Goal: Contribute content: Contribute content

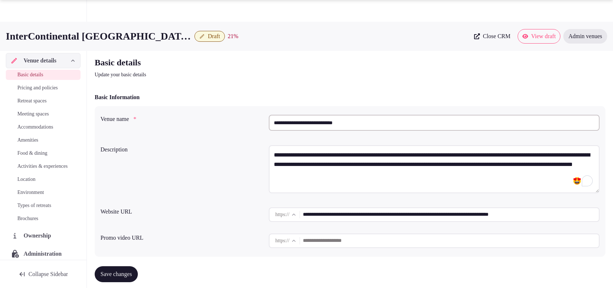
scroll to position [752, 0]
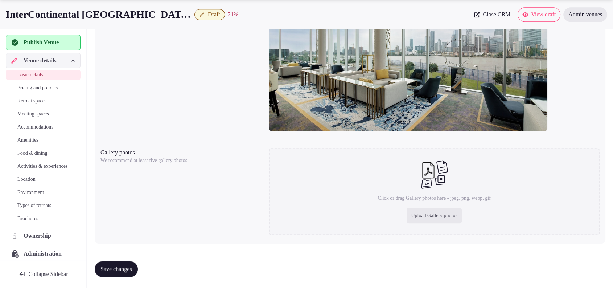
click at [432, 234] on div "Click or drag Gallery photos here - jpeg, png, webp, gif Upload Gallery photos" at bounding box center [434, 191] width 331 height 87
type input "**********"
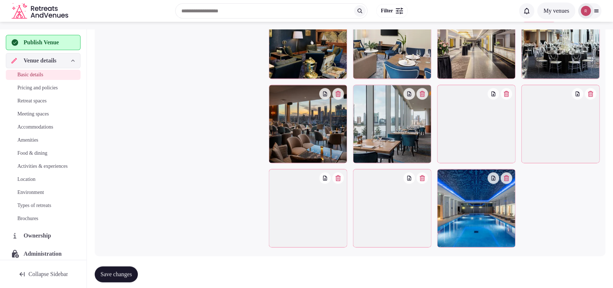
scroll to position [1040, 0]
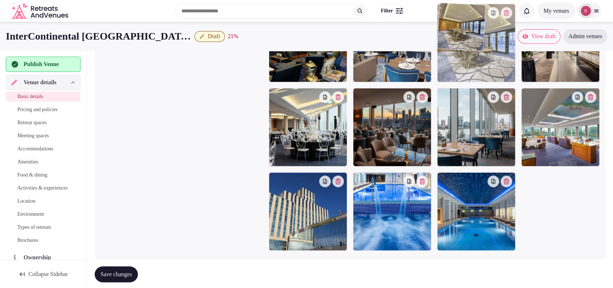
drag, startPoint x: 363, startPoint y: 179, endPoint x: 494, endPoint y: 94, distance: 155.9
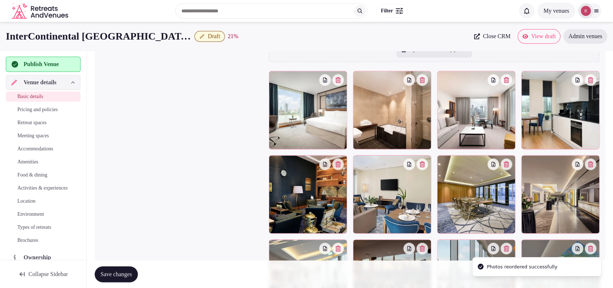
scroll to position [877, 0]
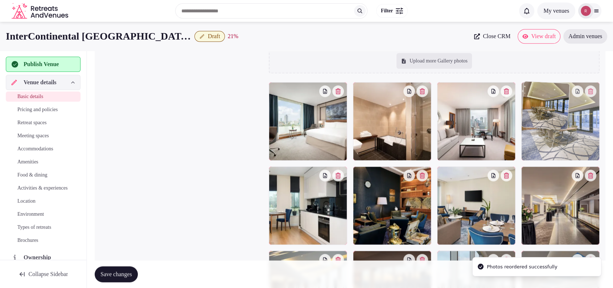
drag, startPoint x: 478, startPoint y: 217, endPoint x: 556, endPoint y: 147, distance: 104.6
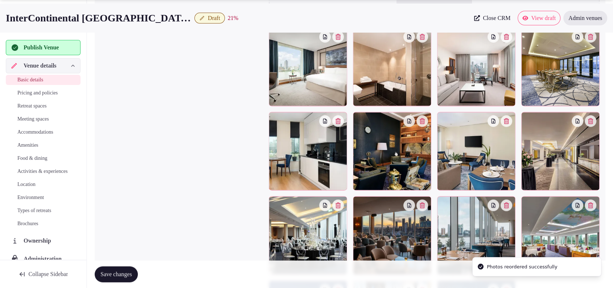
scroll to position [941, 0]
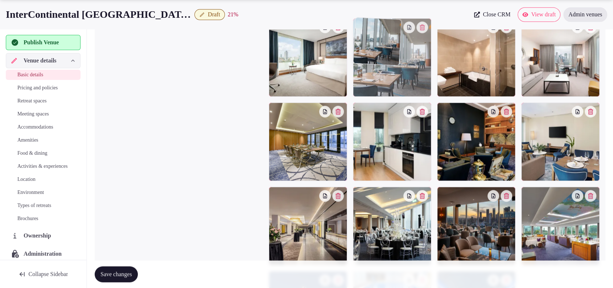
drag, startPoint x: 450, startPoint y: 170, endPoint x: 416, endPoint y: 76, distance: 99.8
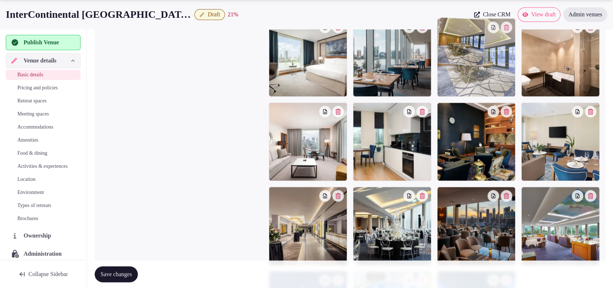
drag, startPoint x: 460, startPoint y: 133, endPoint x: 532, endPoint y: 84, distance: 87.5
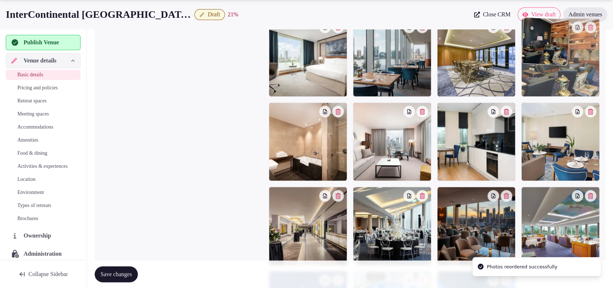
drag, startPoint x: 487, startPoint y: 153, endPoint x: 580, endPoint y: 93, distance: 111.6
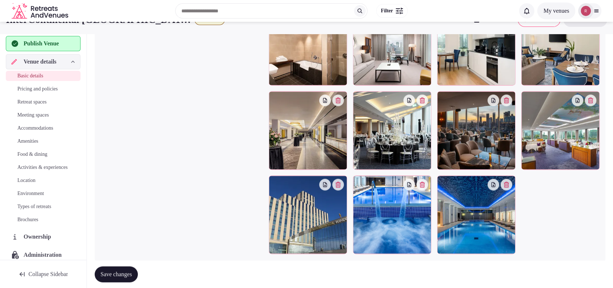
scroll to position [1013, 0]
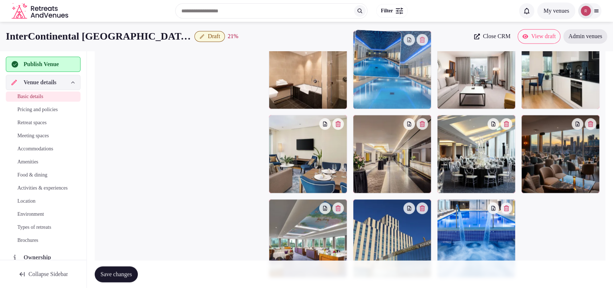
drag, startPoint x: 498, startPoint y: 241, endPoint x: 431, endPoint y: 102, distance: 154.2
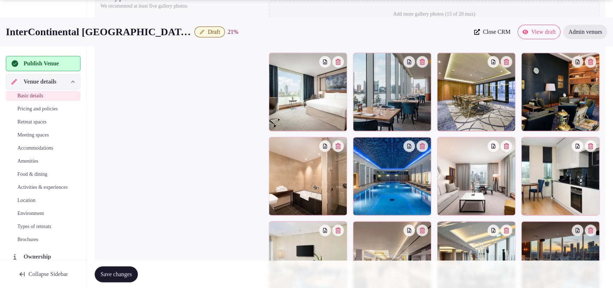
scroll to position [944, 0]
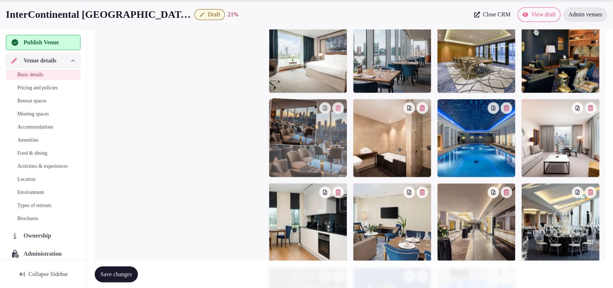
drag, startPoint x: 562, startPoint y: 230, endPoint x: 338, endPoint y: 174, distance: 230.2
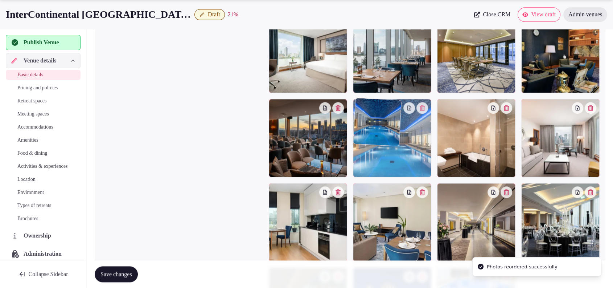
drag, startPoint x: 462, startPoint y: 159, endPoint x: 416, endPoint y: 162, distance: 46.2
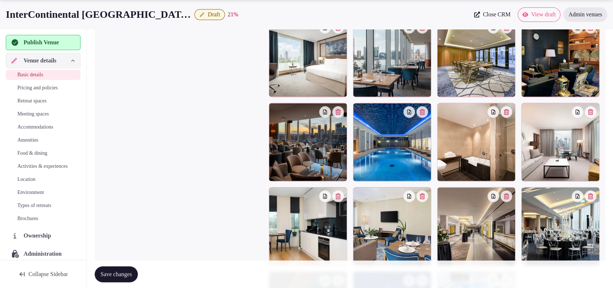
scroll to position [948, 0]
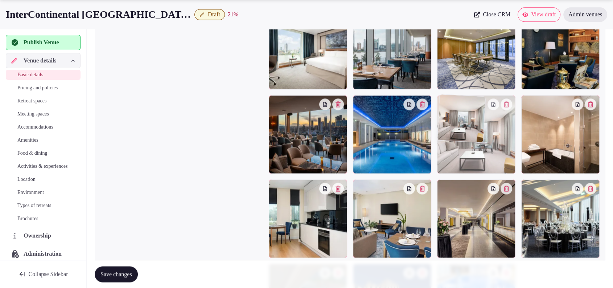
drag, startPoint x: 563, startPoint y: 159, endPoint x: 514, endPoint y: 168, distance: 49.1
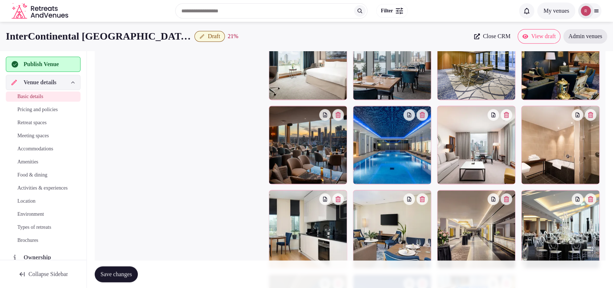
scroll to position [928, 0]
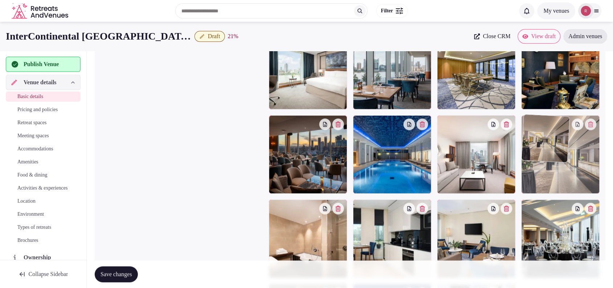
drag, startPoint x: 494, startPoint y: 237, endPoint x: 571, endPoint y: 174, distance: 99.0
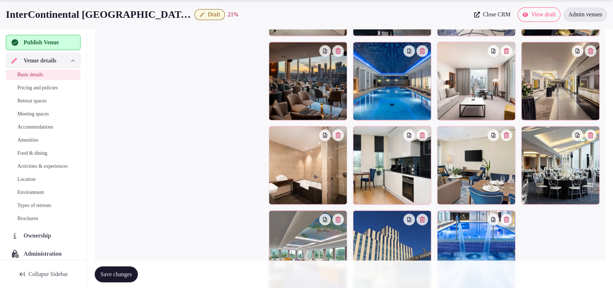
scroll to position [1016, 0]
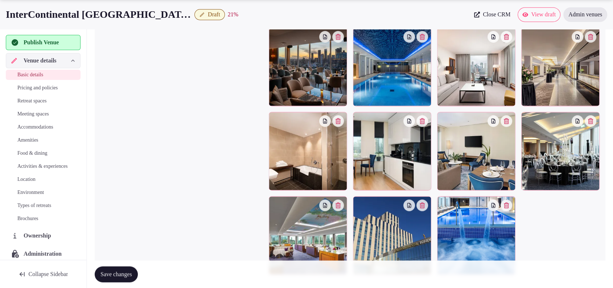
click at [128, 273] on span "Save changes" at bounding box center [117, 273] width 32 height 7
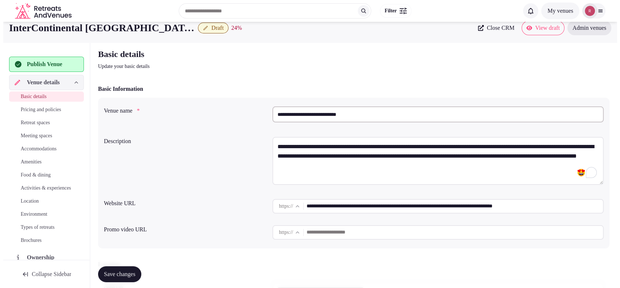
scroll to position [0, 0]
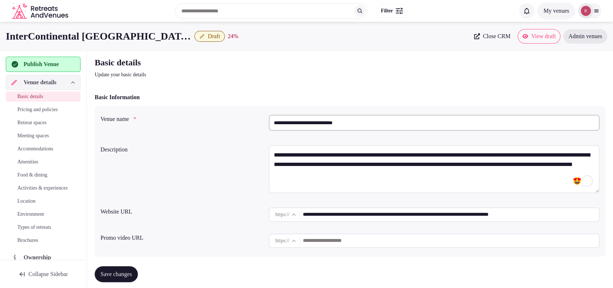
click at [30, 126] on span "Retreat spaces" at bounding box center [31, 122] width 29 height 7
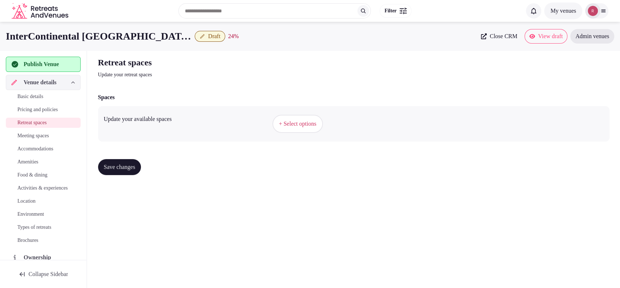
click at [299, 129] on button "+ Select options" at bounding box center [297, 124] width 50 height 18
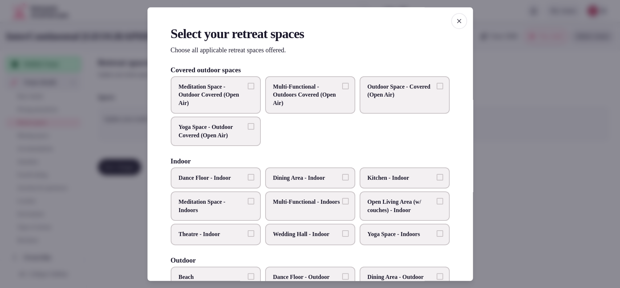
click at [286, 176] on span "Dining Area - Indoor" at bounding box center [306, 178] width 67 height 8
click at [342, 176] on button "Dining Area - Indoor" at bounding box center [345, 177] width 7 height 7
click at [293, 204] on span "Multi-Functional - Indoors" at bounding box center [306, 202] width 67 height 8
click at [342, 204] on button "Multi-Functional - Indoors" at bounding box center [345, 201] width 7 height 7
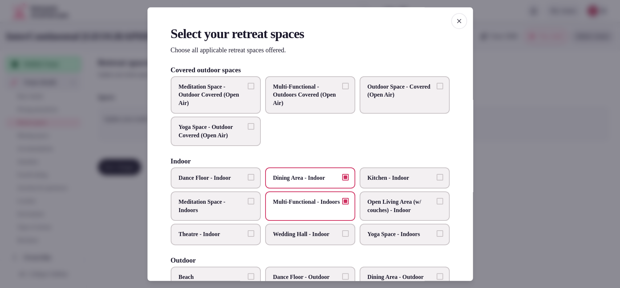
click at [291, 230] on span "Wedding Hall - Indoor" at bounding box center [306, 234] width 67 height 8
click at [342, 230] on button "Wedding Hall - Indoor" at bounding box center [345, 233] width 7 height 7
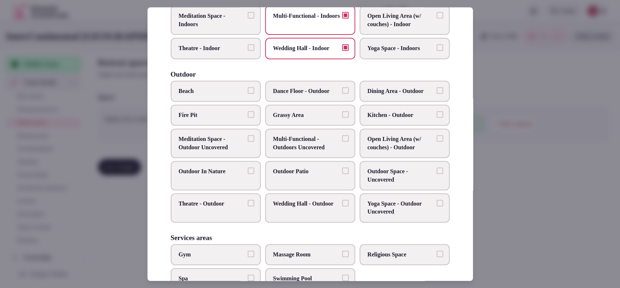
scroll to position [308, 0]
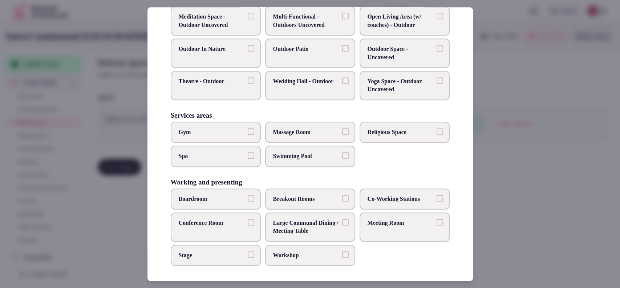
click at [302, 131] on span "Massage Room" at bounding box center [306, 132] width 67 height 8
click at [342, 131] on button "Massage Room" at bounding box center [345, 131] width 7 height 7
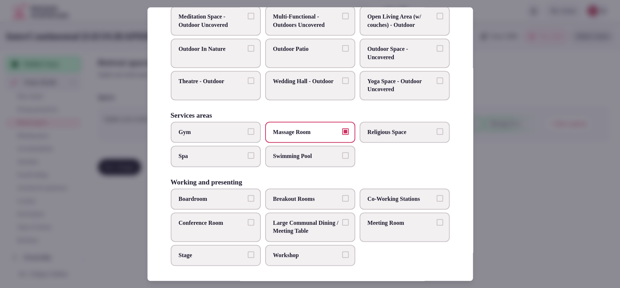
click at [298, 153] on span "Swimming Pool" at bounding box center [306, 156] width 67 height 8
click at [342, 153] on button "Swimming Pool" at bounding box center [345, 155] width 7 height 7
click at [225, 152] on span "Spa" at bounding box center [212, 156] width 67 height 8
click at [248, 152] on button "Spa" at bounding box center [251, 155] width 7 height 7
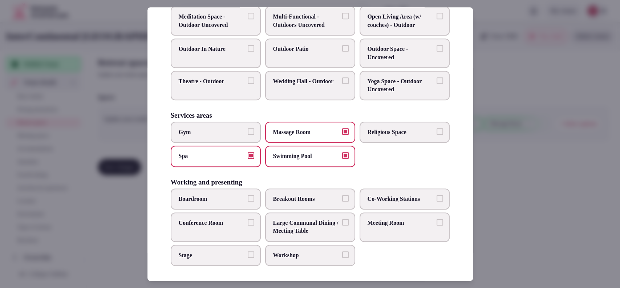
click at [227, 131] on span "Gym" at bounding box center [212, 132] width 67 height 8
click at [248, 131] on button "Gym" at bounding box center [251, 131] width 7 height 7
click at [372, 220] on span "Meeting Room" at bounding box center [400, 223] width 67 height 8
click at [436, 220] on button "Meeting Room" at bounding box center [439, 222] width 7 height 7
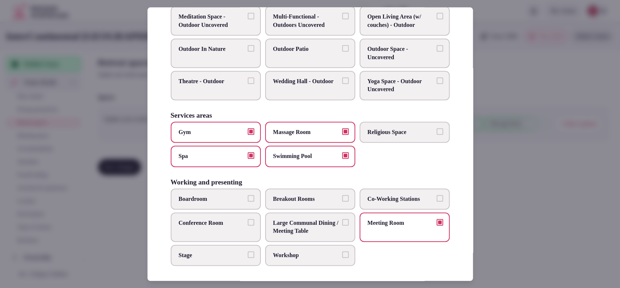
drag, startPoint x: 315, startPoint y: 223, endPoint x: 299, endPoint y: 237, distance: 20.8
click at [315, 223] on span "Large Communal Dining / Meeting Table" at bounding box center [306, 227] width 67 height 16
click at [342, 223] on button "Large Communal Dining / Meeting Table" at bounding box center [345, 222] width 7 height 7
click at [223, 226] on label "Conference Room" at bounding box center [216, 226] width 90 height 29
click at [248, 225] on button "Conference Room" at bounding box center [251, 222] width 7 height 7
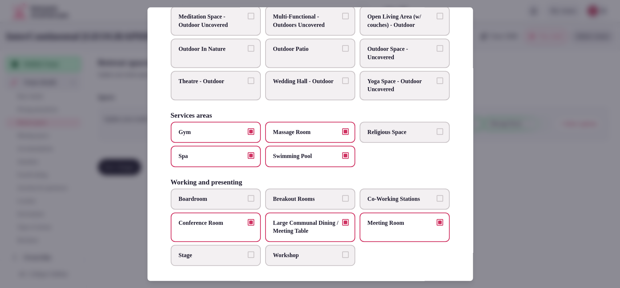
click at [195, 191] on label "Boardroom" at bounding box center [216, 198] width 90 height 21
click at [248, 195] on button "Boardroom" at bounding box center [251, 198] width 7 height 7
click at [386, 195] on span "Co-Working Stations" at bounding box center [400, 199] width 67 height 8
click at [436, 195] on button "Co-Working Stations" at bounding box center [439, 198] width 7 height 7
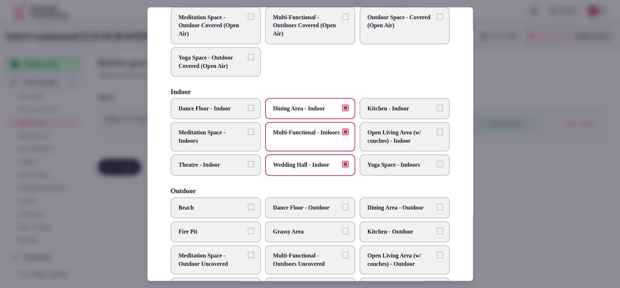
scroll to position [0, 0]
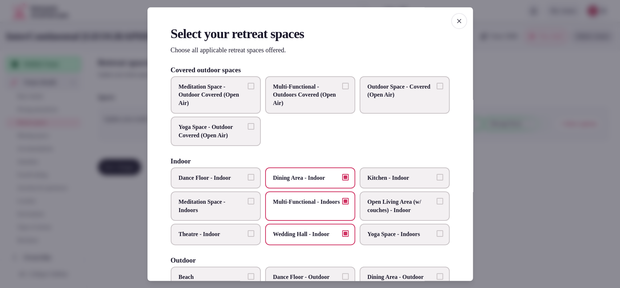
click at [388, 181] on span "Kitchen - Indoor" at bounding box center [400, 178] width 67 height 8
click at [436, 180] on button "Kitchen - Indoor" at bounding box center [439, 177] width 7 height 7
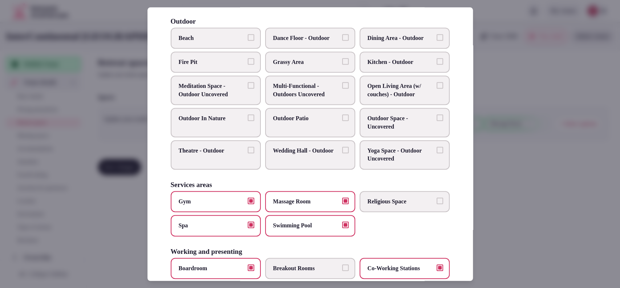
scroll to position [308, 0]
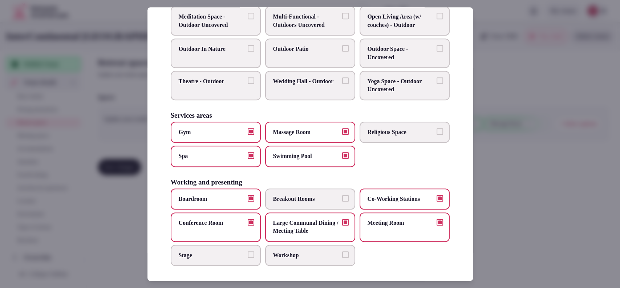
click at [508, 120] on div at bounding box center [310, 144] width 620 height 288
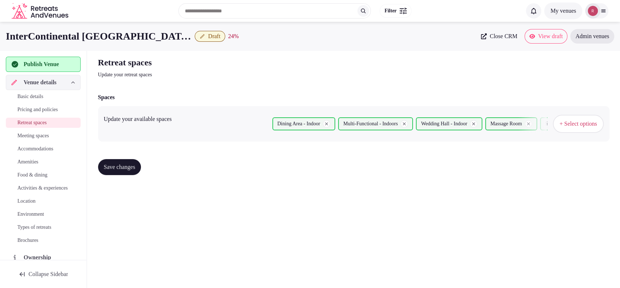
click at [115, 168] on span "Save changes" at bounding box center [120, 166] width 32 height 7
click at [48, 134] on span "Meeting spaces" at bounding box center [33, 135] width 32 height 7
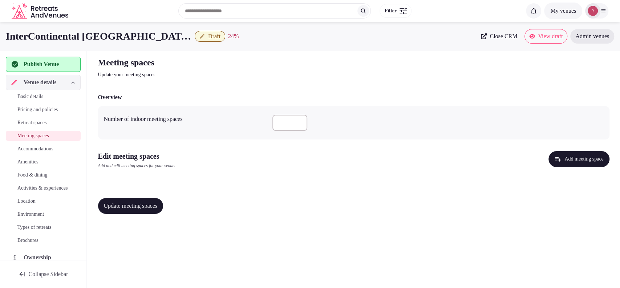
click at [272, 119] on input "number" at bounding box center [289, 123] width 35 height 16
type input "**"
click at [159, 199] on button "Update meeting spaces" at bounding box center [130, 206] width 65 height 16
click at [563, 157] on button "Add meeting space" at bounding box center [578, 159] width 61 height 16
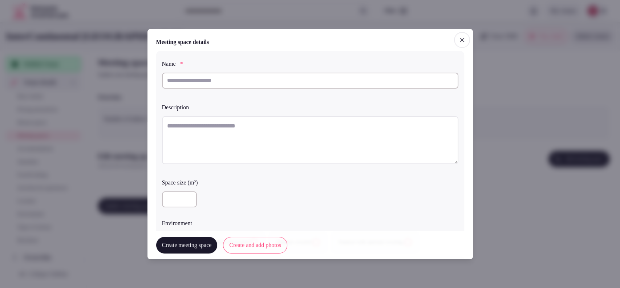
click at [298, 78] on input "text" at bounding box center [310, 80] width 296 height 16
paste input "**********"
type input "**********"
click at [266, 133] on textarea at bounding box center [310, 140] width 296 height 48
paste textarea "**********"
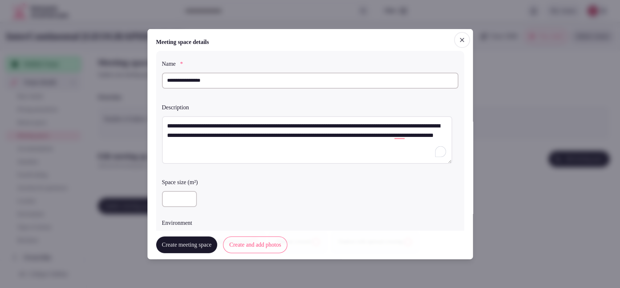
type textarea "**********"
click at [180, 196] on input "number" at bounding box center [179, 199] width 35 height 16
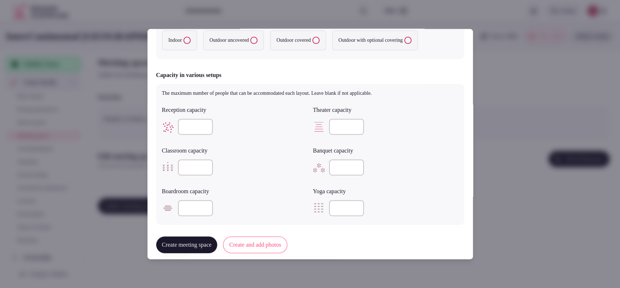
type input "***"
click at [169, 39] on label "Indoor" at bounding box center [179, 40] width 35 height 20
click at [183, 39] on button "Indoor" at bounding box center [186, 40] width 7 height 7
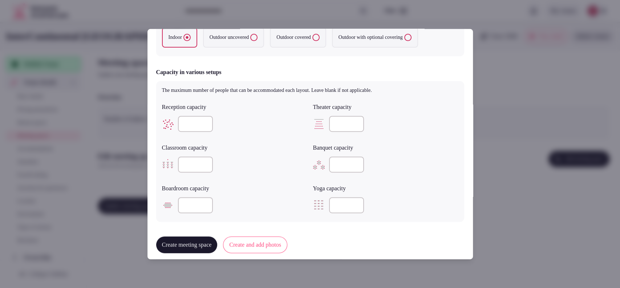
click at [192, 122] on input "number" at bounding box center [195, 124] width 35 height 16
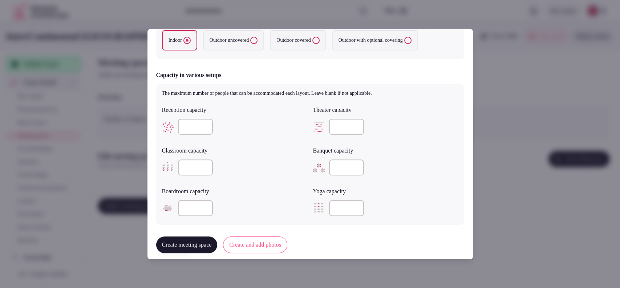
scroll to position [381, 0]
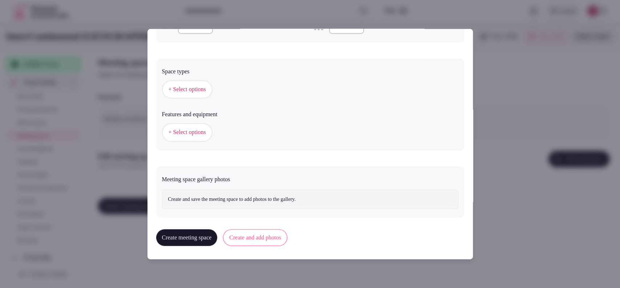
type input "****"
click at [189, 90] on span "+ Select options" at bounding box center [186, 89] width 37 height 8
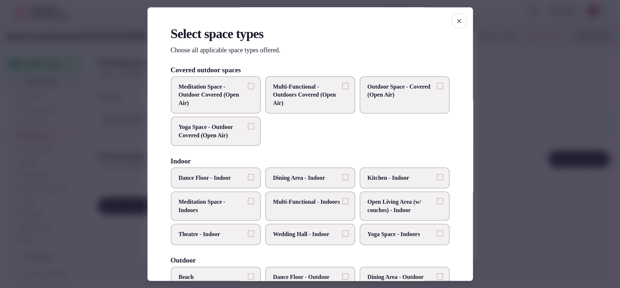
click at [297, 234] on span "Wedding Hall - Indoor" at bounding box center [306, 234] width 67 height 8
click at [342, 234] on button "Wedding Hall - Indoor" at bounding box center [345, 233] width 7 height 7
click at [299, 206] on span "Multi-Functional - Indoors" at bounding box center [306, 202] width 67 height 8
click at [342, 205] on button "Multi-Functional - Indoors" at bounding box center [345, 201] width 7 height 7
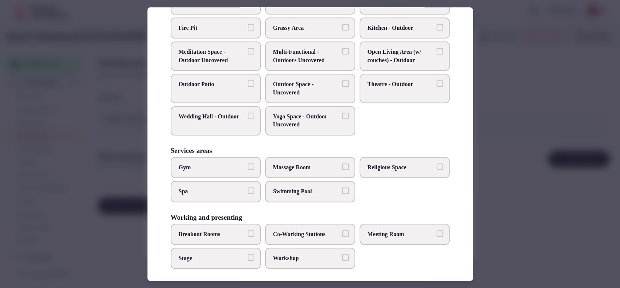
scroll to position [276, 0]
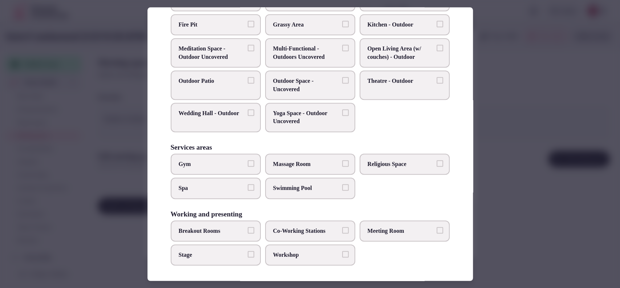
click at [406, 227] on span "Meeting Room" at bounding box center [400, 231] width 67 height 8
click at [436, 227] on button "Meeting Room" at bounding box center [439, 230] width 7 height 7
click at [316, 260] on label "Workshop" at bounding box center [310, 254] width 90 height 21
click at [342, 257] on button "Workshop" at bounding box center [345, 254] width 7 height 7
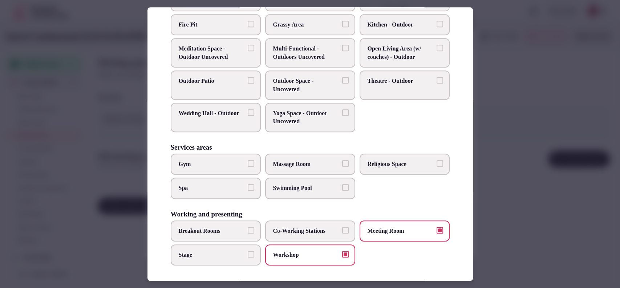
click at [230, 233] on label "Breakout Rooms" at bounding box center [216, 230] width 90 height 21
click at [248, 233] on button "Breakout Rooms" at bounding box center [251, 230] width 7 height 7
click at [297, 224] on label "Co-Working Stations" at bounding box center [310, 230] width 90 height 21
click at [342, 227] on button "Co-Working Stations" at bounding box center [345, 230] width 7 height 7
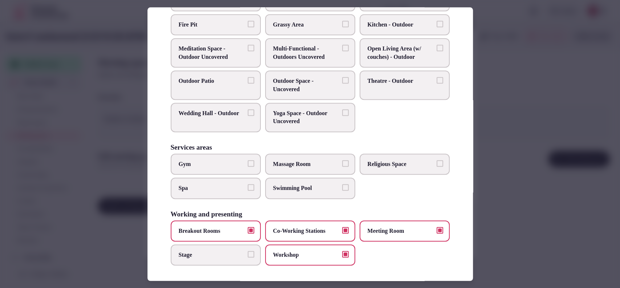
click at [297, 223] on label "Co-Working Stations" at bounding box center [310, 230] width 90 height 21
click at [342, 227] on button "Co-Working Stations" at bounding box center [345, 230] width 7 height 7
click at [491, 178] on div at bounding box center [310, 144] width 620 height 288
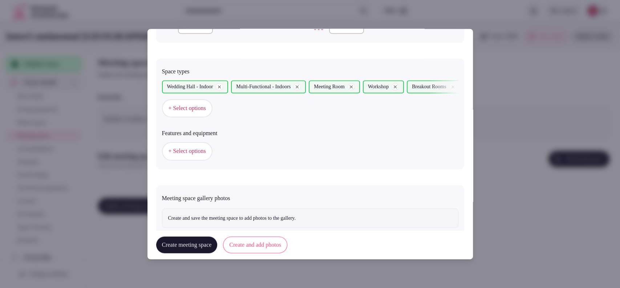
click at [192, 142] on button "+ Select options" at bounding box center [187, 151] width 50 height 18
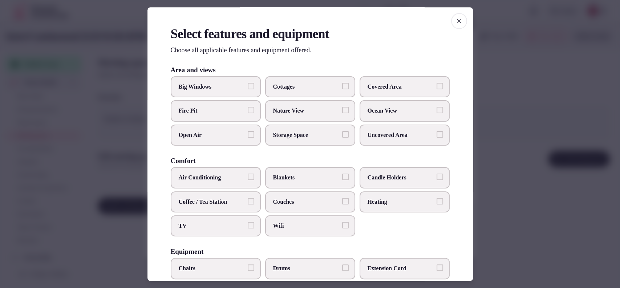
click at [397, 92] on label "Covered Area" at bounding box center [404, 86] width 90 height 21
click at [436, 89] on button "Covered Area" at bounding box center [439, 86] width 7 height 7
click at [235, 179] on span "Air Conditioning" at bounding box center [212, 178] width 67 height 8
click at [248, 179] on button "Air Conditioning" at bounding box center [251, 177] width 7 height 7
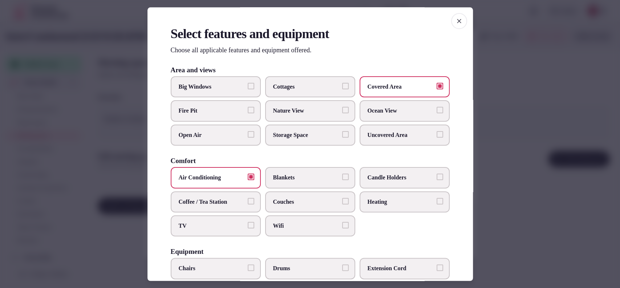
click at [276, 228] on span "Wifi" at bounding box center [306, 226] width 67 height 8
click at [342, 228] on button "Wifi" at bounding box center [345, 225] width 7 height 7
click at [205, 227] on span "TV" at bounding box center [212, 226] width 67 height 8
click at [248, 227] on button "TV" at bounding box center [251, 225] width 7 height 7
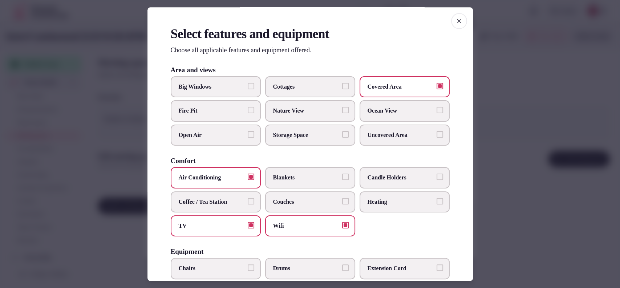
scroll to position [225, 0]
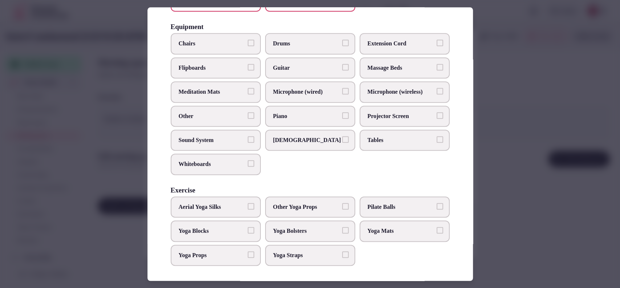
click at [226, 142] on span "Sound System" at bounding box center [212, 140] width 67 height 8
click at [248, 142] on button "Sound System" at bounding box center [251, 139] width 7 height 7
click at [238, 48] on label "Chairs" at bounding box center [216, 43] width 90 height 21
click at [248, 46] on button "Chairs" at bounding box center [251, 43] width 7 height 7
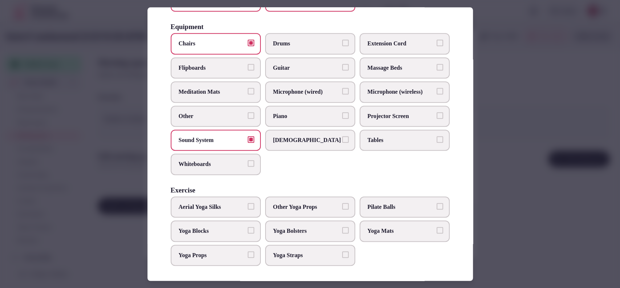
click at [297, 96] on label "Microphone (wired)" at bounding box center [310, 92] width 90 height 21
click at [342, 95] on button "Microphone (wired)" at bounding box center [345, 91] width 7 height 7
click at [375, 93] on span "Microphone (wireless)" at bounding box center [400, 92] width 67 height 8
click at [436, 93] on button "Microphone (wireless)" at bounding box center [439, 91] width 7 height 7
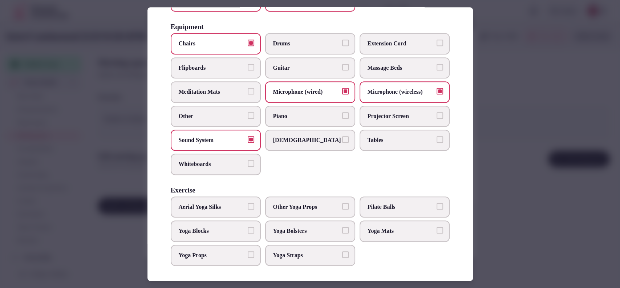
click at [367, 139] on span "Tables" at bounding box center [400, 140] width 67 height 8
click at [436, 139] on button "Tables" at bounding box center [439, 139] width 7 height 7
click at [382, 121] on label "Projector Screen" at bounding box center [404, 116] width 90 height 21
click at [436, 119] on button "Projector Screen" at bounding box center [439, 115] width 7 height 7
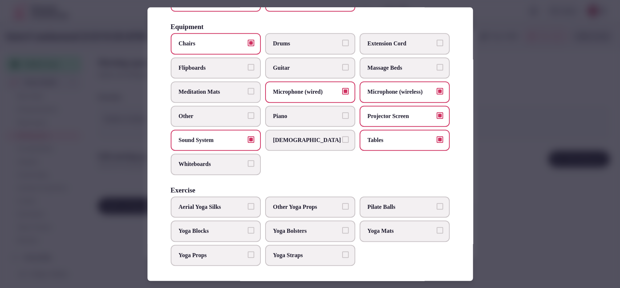
click at [512, 87] on div at bounding box center [310, 144] width 620 height 288
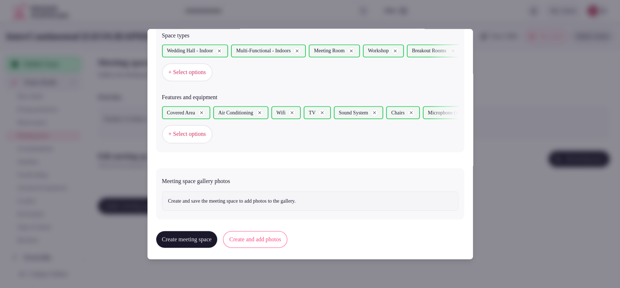
scroll to position [418, 0]
click at [260, 242] on button "Create and add photos" at bounding box center [255, 237] width 64 height 17
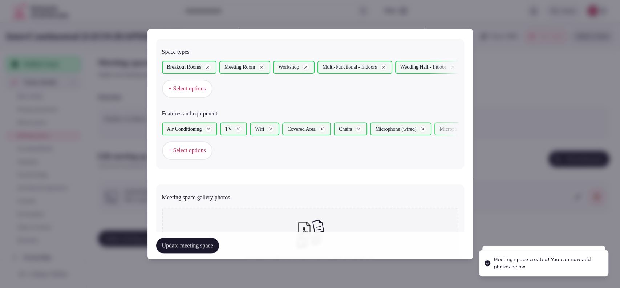
scroll to position [488, 0]
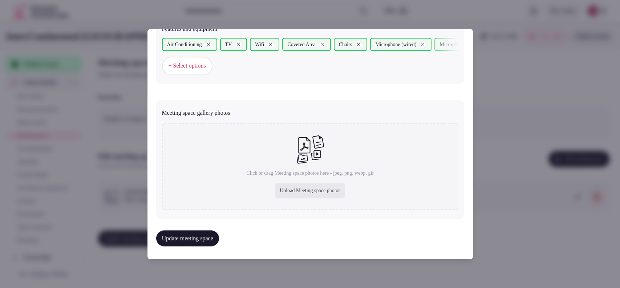
click at [277, 185] on div "Upload Meeting space photos" at bounding box center [309, 191] width 69 height 16
type input "**********"
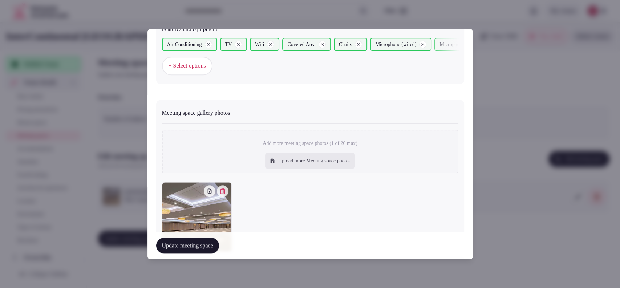
click at [214, 243] on button "Update meeting space" at bounding box center [187, 245] width 63 height 16
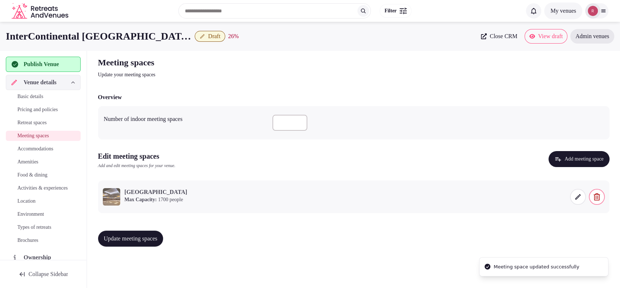
click at [130, 233] on button "Update meeting spaces" at bounding box center [130, 238] width 65 height 16
click at [32, 148] on span "Accommodations" at bounding box center [35, 148] width 36 height 7
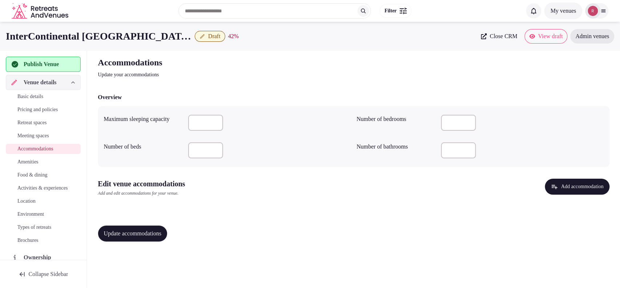
click at [551, 185] on icon "button" at bounding box center [554, 187] width 6 height 4
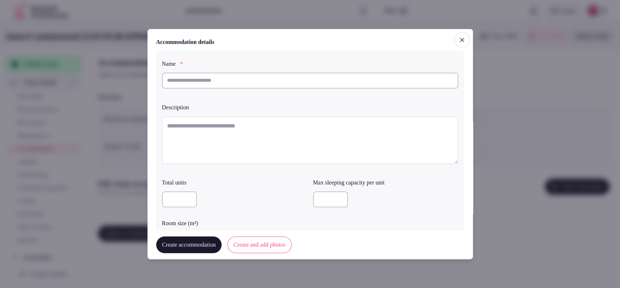
click at [223, 82] on input "text" at bounding box center [310, 80] width 296 height 16
type input "**********"
click at [234, 128] on textarea at bounding box center [310, 140] width 296 height 48
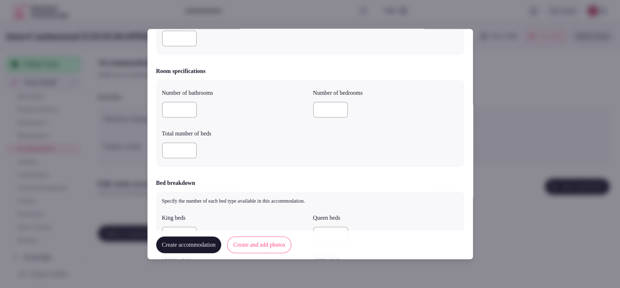
click at [178, 37] on input "number" at bounding box center [179, 38] width 35 height 16
type input "**"
click at [249, 136] on div "Total number of beds" at bounding box center [234, 143] width 145 height 35
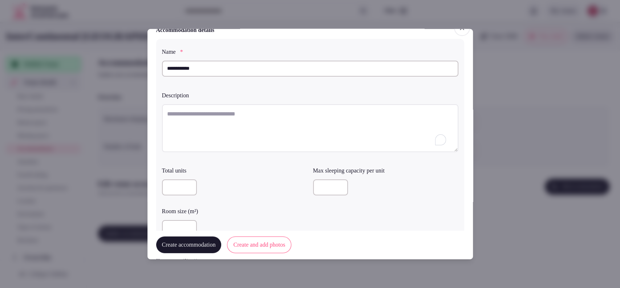
scroll to position [0, 0]
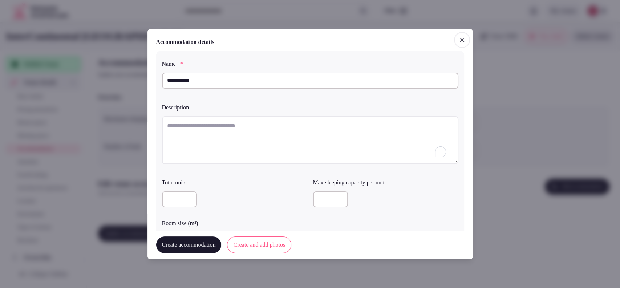
click at [281, 141] on textarea "To enrich screen reader interactions, please activate Accessibility in Grammarl…" at bounding box center [310, 140] width 296 height 48
paste textarea "**********"
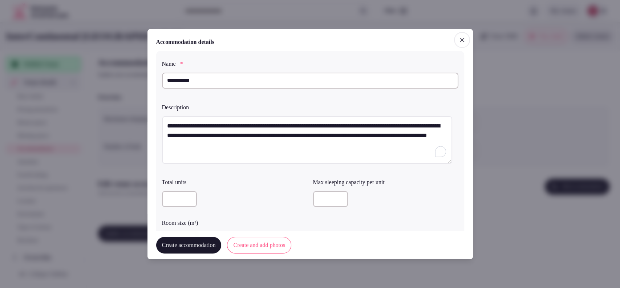
type textarea "**********"
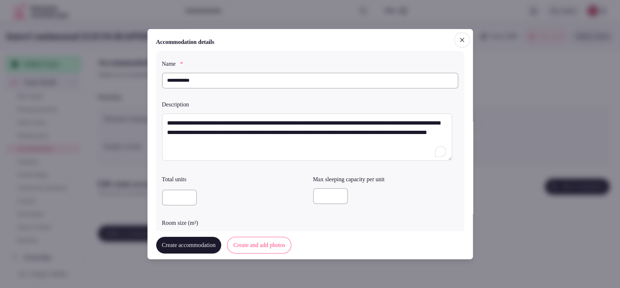
click at [331, 191] on input "number" at bounding box center [330, 196] width 35 height 16
type input "*"
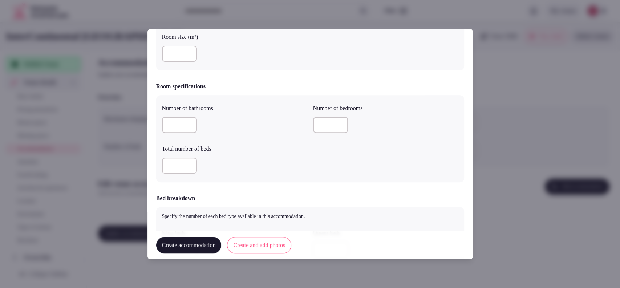
scroll to position [191, 0]
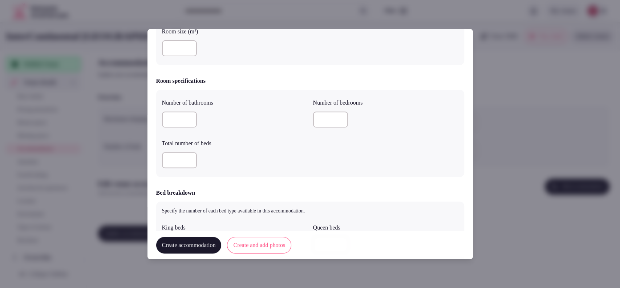
click at [169, 117] on input "number" at bounding box center [179, 119] width 35 height 16
type input "*"
click at [175, 168] on div at bounding box center [234, 160] width 145 height 22
click at [178, 161] on input "number" at bounding box center [179, 160] width 35 height 16
type input "*"
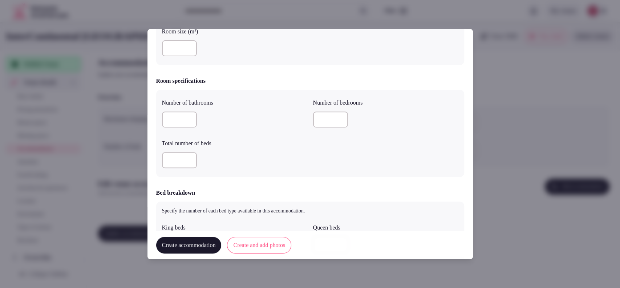
click at [315, 116] on input "number" at bounding box center [330, 119] width 35 height 16
type input "*"
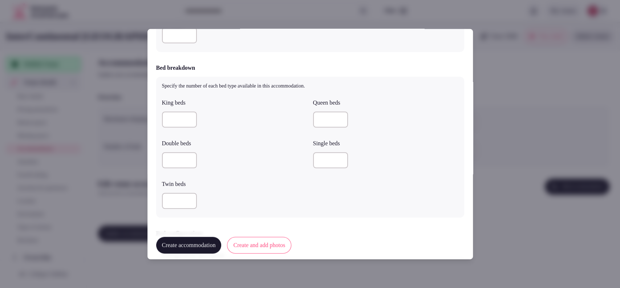
scroll to position [321, 0]
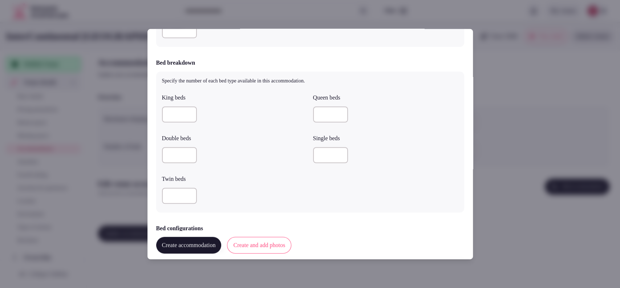
click at [199, 118] on div at bounding box center [234, 114] width 145 height 16
click at [189, 116] on input "number" at bounding box center [179, 114] width 35 height 16
type input "*"
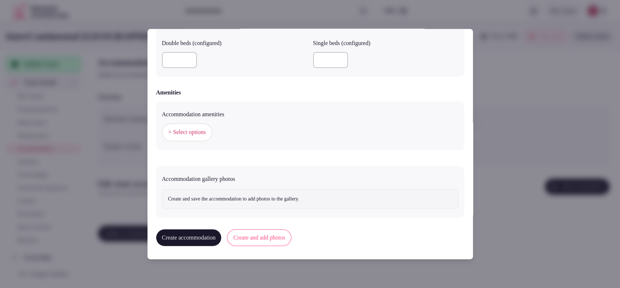
scroll to position [644, 0]
click at [194, 140] on button "+ Select options" at bounding box center [187, 132] width 50 height 18
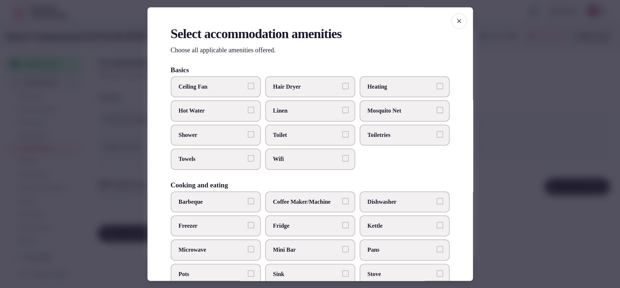
click at [379, 86] on span "Heating" at bounding box center [400, 87] width 67 height 8
click at [436, 86] on button "Heating" at bounding box center [439, 86] width 7 height 7
click at [311, 86] on span "Hair Dryer" at bounding box center [306, 87] width 67 height 8
click at [342, 86] on button "Hair Dryer" at bounding box center [345, 86] width 7 height 7
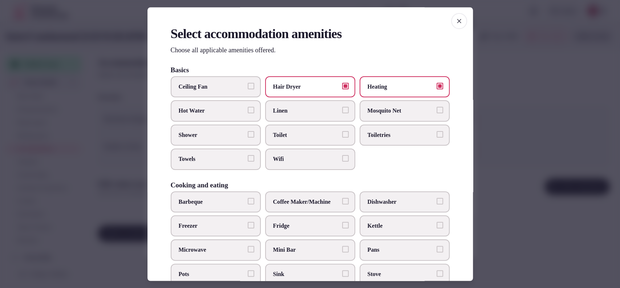
click at [301, 129] on label "Toilet" at bounding box center [310, 135] width 90 height 21
click at [342, 131] on button "Toilet" at bounding box center [345, 134] width 7 height 7
click at [295, 159] on span "Wifi" at bounding box center [306, 159] width 67 height 8
click at [342, 159] on button "Wifi" at bounding box center [345, 158] width 7 height 7
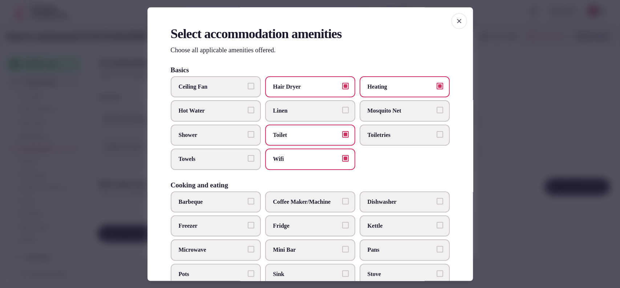
click at [378, 136] on span "Toiletries" at bounding box center [400, 135] width 67 height 8
click at [436, 136] on button "Toiletries" at bounding box center [439, 134] width 7 height 7
click at [311, 110] on span "Linen" at bounding box center [306, 111] width 67 height 8
click at [342, 110] on button "Linen" at bounding box center [345, 110] width 7 height 7
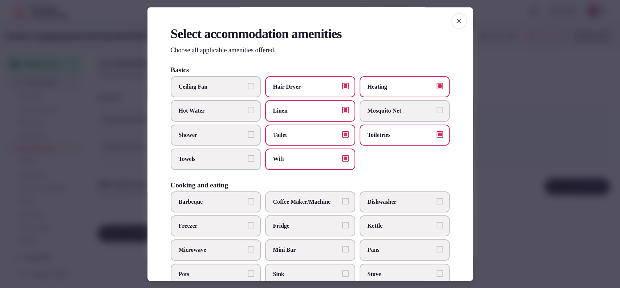
click at [204, 139] on label "Shower" at bounding box center [216, 135] width 90 height 21
click at [248, 138] on button "Shower" at bounding box center [251, 134] width 7 height 7
click at [204, 162] on span "Towels" at bounding box center [212, 159] width 67 height 8
click at [248, 162] on button "Towels" at bounding box center [251, 158] width 7 height 7
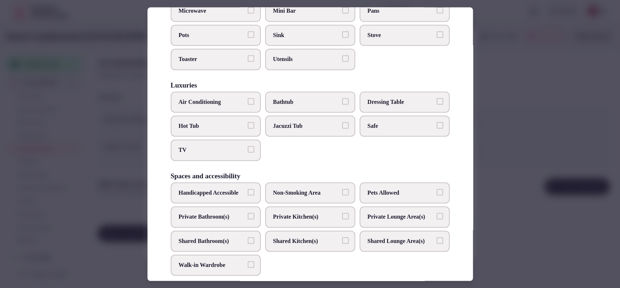
scroll to position [0, 0]
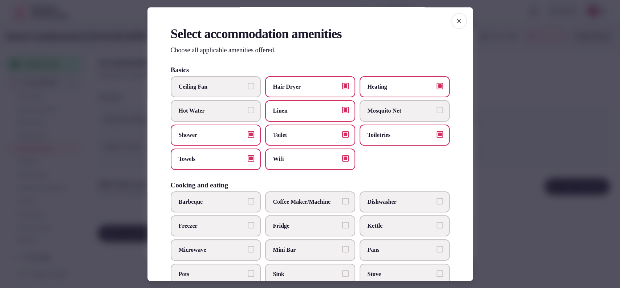
click at [311, 194] on label "Coffee Maker/Machine" at bounding box center [310, 201] width 90 height 21
click at [342, 198] on button "Coffee Maker/Machine" at bounding box center [345, 201] width 7 height 7
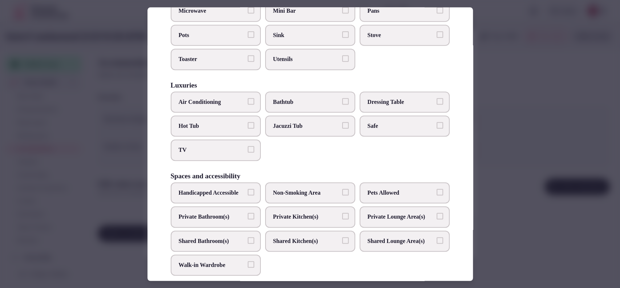
click at [386, 128] on label "Safe" at bounding box center [404, 125] width 90 height 21
click at [436, 128] on button "Safe" at bounding box center [439, 125] width 7 height 7
click at [307, 101] on span "Bathtub" at bounding box center [306, 102] width 67 height 8
click at [342, 101] on button "Bathtub" at bounding box center [345, 101] width 7 height 7
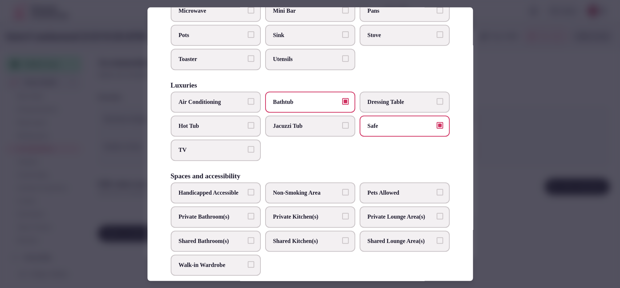
click at [199, 149] on span "TV" at bounding box center [212, 150] width 67 height 8
click at [248, 149] on button "TV" at bounding box center [251, 149] width 7 height 7
click at [206, 107] on label "Air Conditioning" at bounding box center [216, 101] width 90 height 21
click at [248, 105] on button "Air Conditioning" at bounding box center [251, 101] width 7 height 7
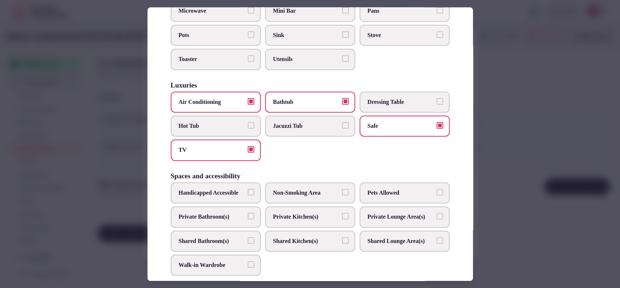
click at [221, 217] on label "Private Bathroom(s)" at bounding box center [216, 216] width 90 height 21
click at [248, 217] on button "Private Bathroom(s)" at bounding box center [251, 216] width 7 height 7
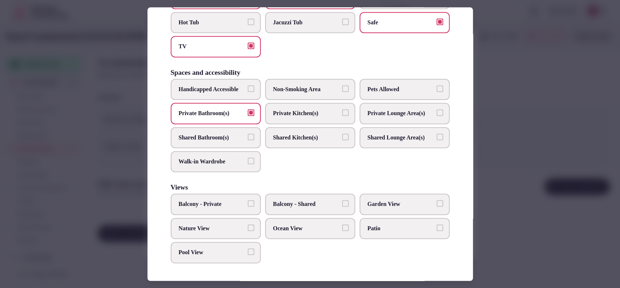
scroll to position [0, 0]
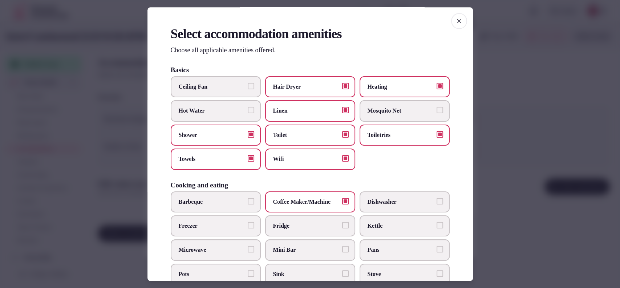
click at [287, 241] on label "Mini Bar" at bounding box center [310, 250] width 90 height 21
click at [342, 246] on button "Mini Bar" at bounding box center [345, 249] width 7 height 7
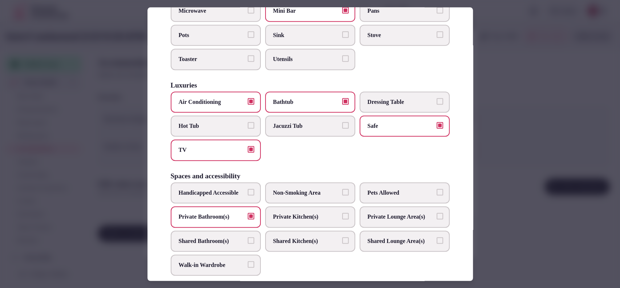
scroll to position [363, 0]
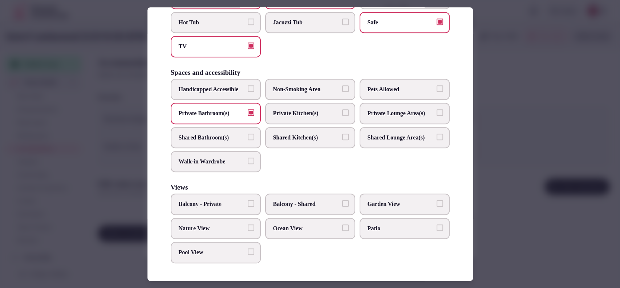
click at [504, 144] on div at bounding box center [310, 144] width 620 height 288
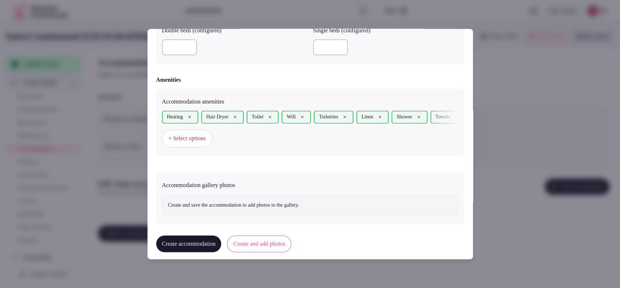
scroll to position [662, 0]
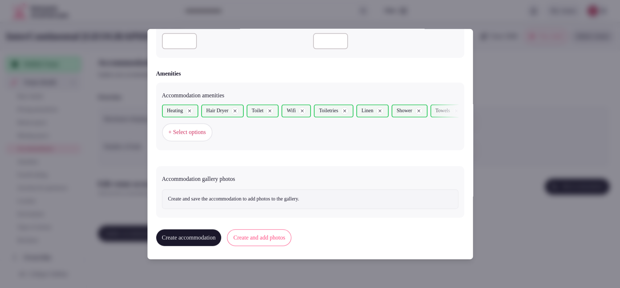
click at [285, 233] on button "Create and add photos" at bounding box center [259, 237] width 64 height 17
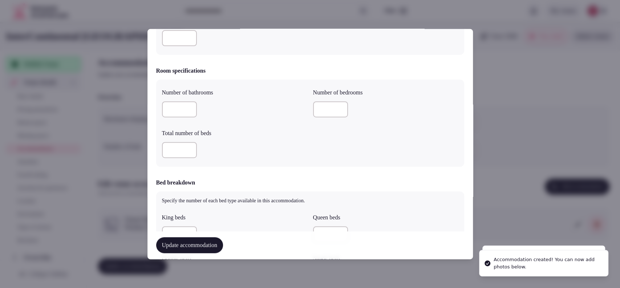
scroll to position [403, 0]
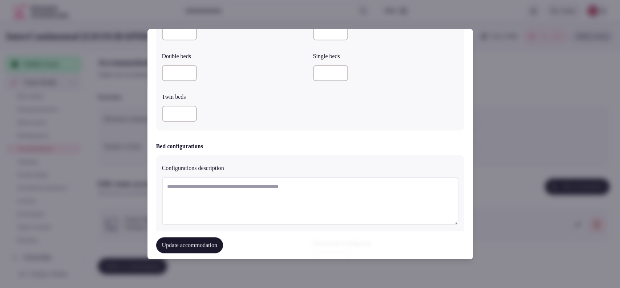
click at [274, 181] on textarea at bounding box center [310, 201] width 296 height 48
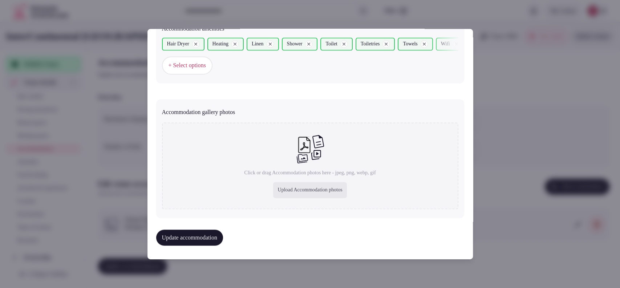
click at [302, 187] on div "Upload Accommodation photos" at bounding box center [309, 190] width 73 height 16
type input "**********"
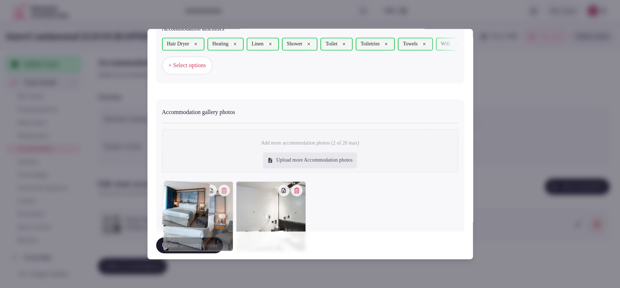
drag, startPoint x: 273, startPoint y: 214, endPoint x: 200, endPoint y: 207, distance: 72.6
click at [200, 207] on div at bounding box center [198, 216] width 70 height 70
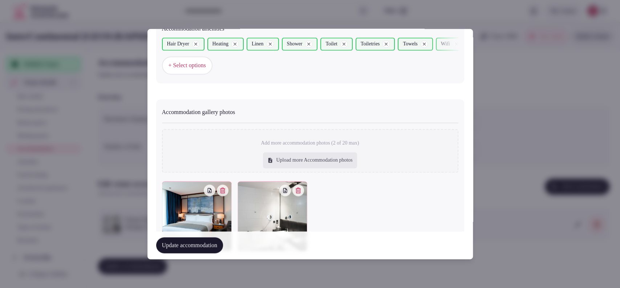
click at [216, 245] on button "Update accommodation" at bounding box center [189, 245] width 67 height 16
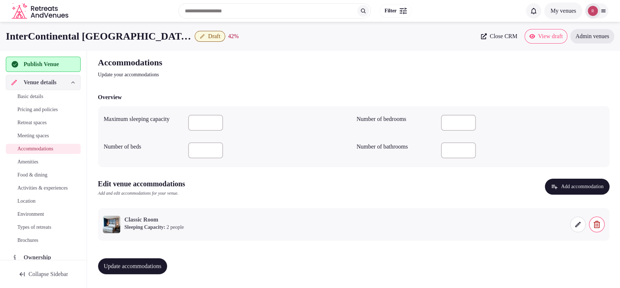
click at [167, 263] on button "Update accommodations" at bounding box center [132, 266] width 69 height 16
click at [33, 160] on span "Amenities" at bounding box center [27, 161] width 21 height 7
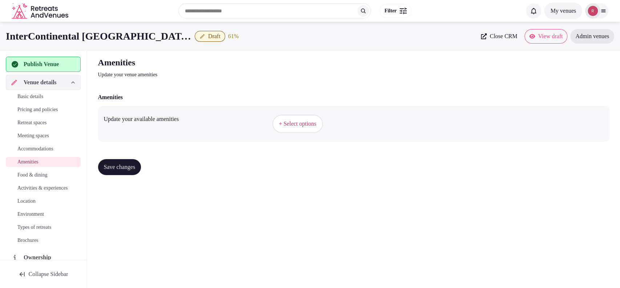
click at [289, 122] on span "+ Select options" at bounding box center [297, 124] width 37 height 8
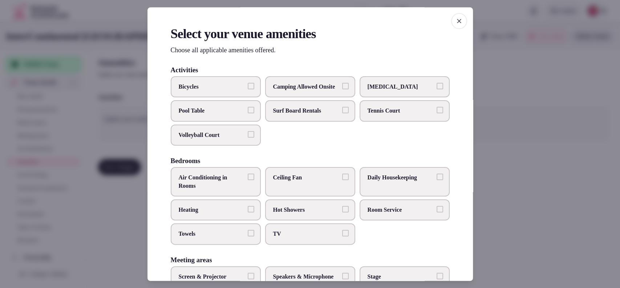
click at [225, 189] on span "Air Conditioning in Rooms" at bounding box center [212, 182] width 67 height 16
click at [248, 180] on button "Air Conditioning in Rooms" at bounding box center [251, 177] width 7 height 7
drag, startPoint x: 225, startPoint y: 215, endPoint x: 242, endPoint y: 211, distance: 16.7
click at [225, 214] on span "Heating" at bounding box center [212, 210] width 67 height 8
click at [248, 212] on button "Heating" at bounding box center [251, 209] width 7 height 7
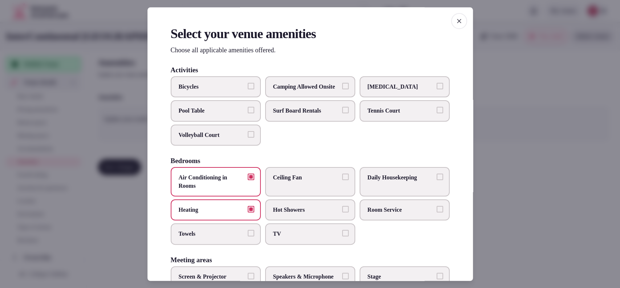
click at [283, 214] on span "Hot Showers" at bounding box center [306, 210] width 67 height 8
click at [342, 212] on button "Hot Showers" at bounding box center [345, 209] width 7 height 7
drag, startPoint x: 297, startPoint y: 217, endPoint x: 304, endPoint y: 216, distance: 7.8
click at [297, 214] on span "Hot Showers" at bounding box center [306, 210] width 67 height 8
click at [342, 212] on button "Hot Showers" at bounding box center [345, 209] width 7 height 7
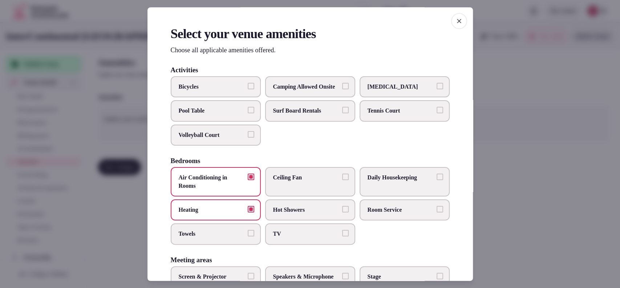
click at [374, 220] on label "Room Service" at bounding box center [404, 209] width 90 height 21
click at [436, 212] on button "Room Service" at bounding box center [439, 209] width 7 height 7
click at [389, 193] on label "Daily Housekeeping" at bounding box center [404, 181] width 90 height 29
click at [436, 180] on button "Daily Housekeeping" at bounding box center [439, 177] width 7 height 7
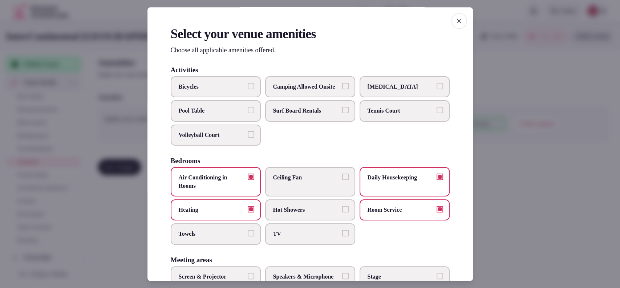
click at [288, 237] on span "TV" at bounding box center [306, 234] width 67 height 8
click at [342, 237] on button "TV" at bounding box center [345, 233] width 7 height 7
click at [215, 234] on label "Towels" at bounding box center [216, 234] width 90 height 21
click at [248, 234] on button "Towels" at bounding box center [251, 233] width 7 height 7
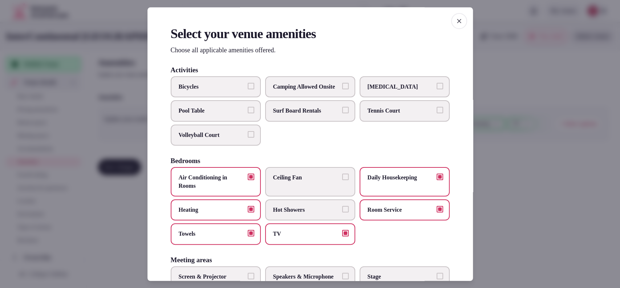
scroll to position [239, 0]
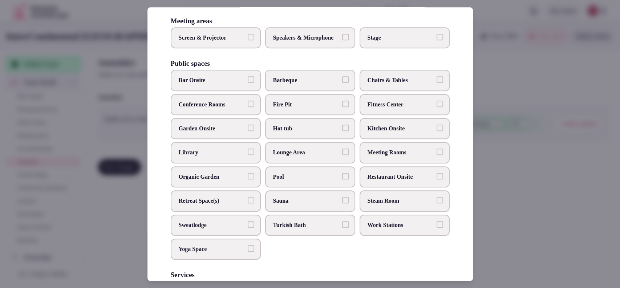
click at [380, 132] on span "Kitchen Onsite" at bounding box center [400, 129] width 67 height 8
click at [436, 131] on button "Kitchen Onsite" at bounding box center [439, 128] width 7 height 7
click at [192, 89] on label "Bar Onsite" at bounding box center [216, 80] width 90 height 21
click at [248, 83] on button "Bar Onsite" at bounding box center [251, 80] width 7 height 7
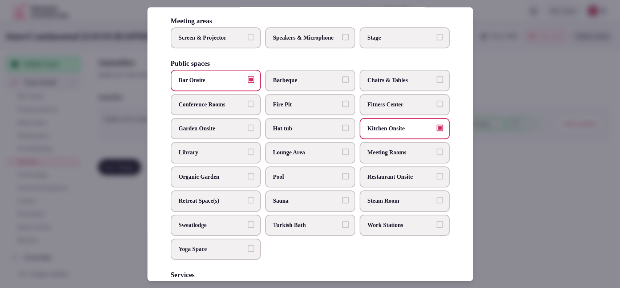
click at [215, 42] on span "Screen & Projector" at bounding box center [212, 38] width 67 height 8
click at [248, 40] on button "Screen & Projector" at bounding box center [251, 37] width 7 height 7
click at [273, 42] on span "Speakers & Microphone" at bounding box center [306, 38] width 67 height 8
click at [342, 40] on button "Speakers & Microphone" at bounding box center [345, 37] width 7 height 7
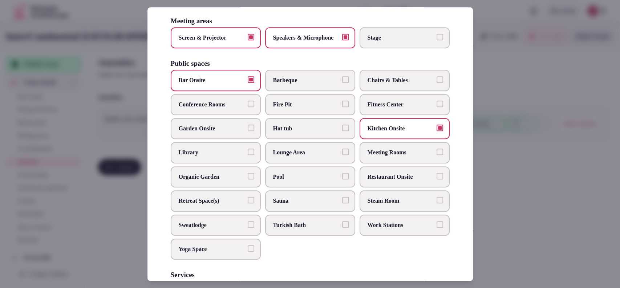
click at [386, 181] on span "Restaurant Onsite" at bounding box center [400, 177] width 67 height 8
click at [436, 179] on button "Restaurant Onsite" at bounding box center [439, 176] width 7 height 7
click at [310, 181] on span "Pool" at bounding box center [306, 177] width 67 height 8
click at [342, 179] on button "Pool" at bounding box center [345, 176] width 7 height 7
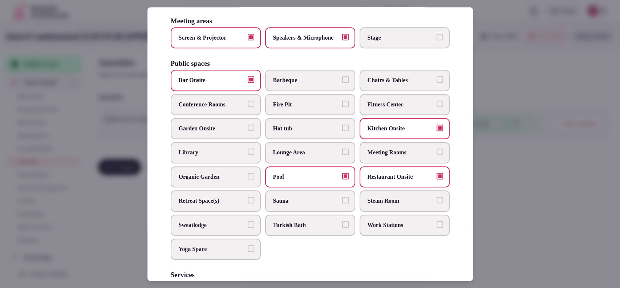
scroll to position [372, 0]
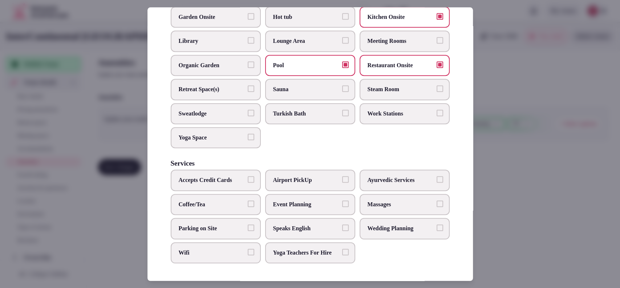
click at [299, 200] on span "Event Planning" at bounding box center [306, 204] width 67 height 8
click at [342, 200] on button "Event Planning" at bounding box center [345, 203] width 7 height 7
click at [282, 224] on span "Speaks English" at bounding box center [306, 228] width 67 height 8
click at [342, 224] on button "Speaks English" at bounding box center [345, 227] width 7 height 7
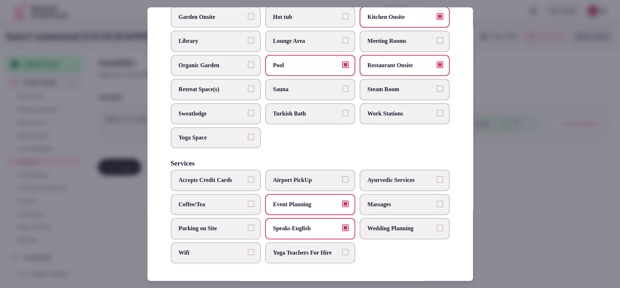
click at [248, 224] on button "Parking on Site" at bounding box center [251, 227] width 7 height 7
click at [218, 194] on label "Coffee/Tea" at bounding box center [216, 204] width 90 height 21
click at [248, 200] on button "Coffee/Tea" at bounding box center [251, 203] width 7 height 7
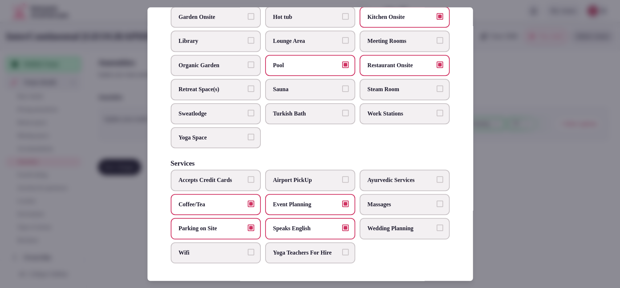
click at [226, 253] on label "Wifi" at bounding box center [216, 252] width 90 height 21
click at [248, 253] on button "Wifi" at bounding box center [251, 252] width 7 height 7
click at [202, 176] on span "Accepts Credit Cards" at bounding box center [212, 180] width 67 height 8
click at [248, 176] on button "Accepts Credit Cards" at bounding box center [251, 179] width 7 height 7
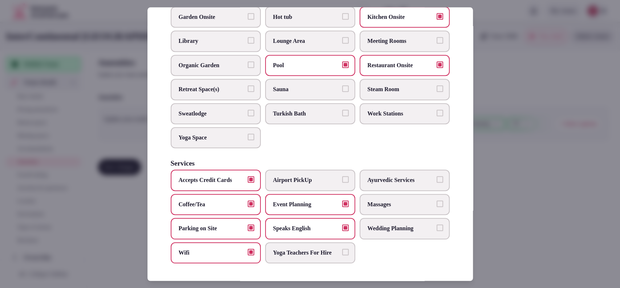
click at [292, 176] on span "Airport PickUp" at bounding box center [306, 180] width 67 height 8
click at [342, 176] on button "Airport PickUp" at bounding box center [345, 179] width 7 height 7
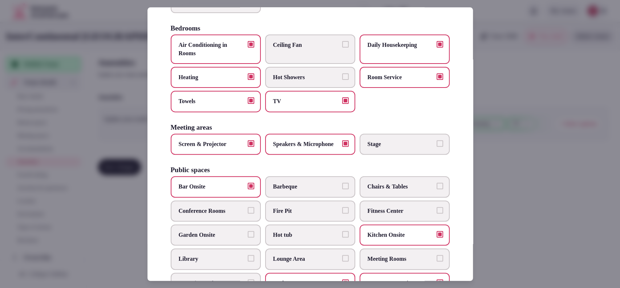
scroll to position [0, 0]
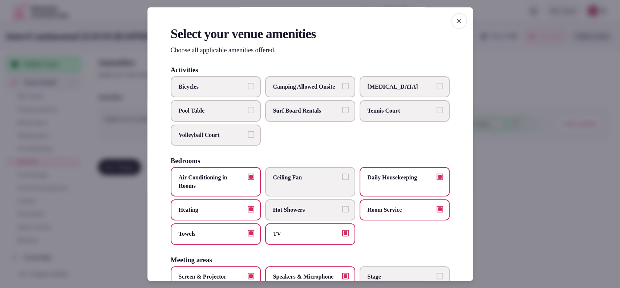
click at [512, 157] on div at bounding box center [310, 144] width 620 height 288
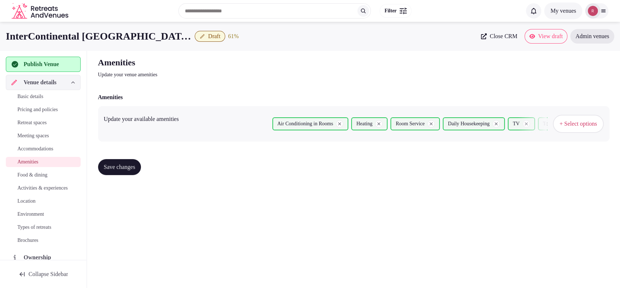
click at [110, 164] on span "Save changes" at bounding box center [120, 166] width 32 height 7
click at [41, 170] on link "Food & dining" at bounding box center [43, 175] width 75 height 10
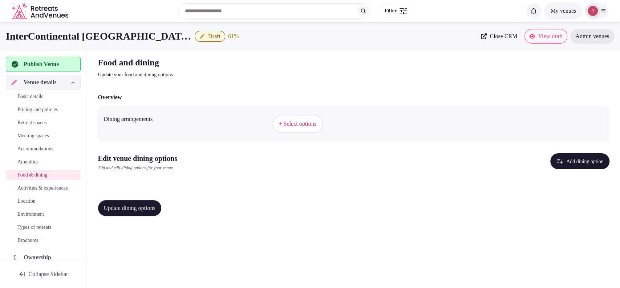
click at [291, 122] on span "+ Select options" at bounding box center [297, 124] width 37 height 8
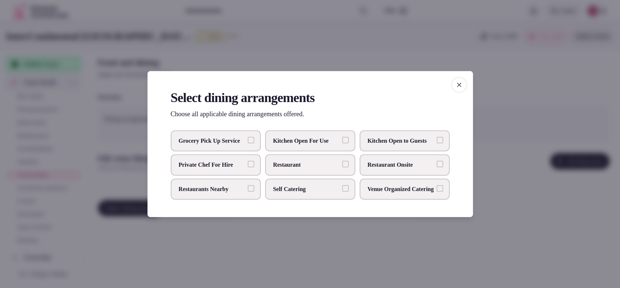
click at [397, 162] on span "Restaurant Onsite" at bounding box center [400, 165] width 67 height 8
click at [436, 162] on button "Restaurant Onsite" at bounding box center [439, 164] width 7 height 7
click at [494, 194] on div at bounding box center [310, 144] width 620 height 288
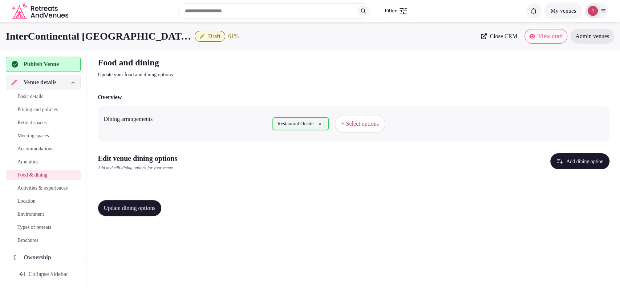
click at [571, 163] on button "Add dining option" at bounding box center [579, 161] width 59 height 16
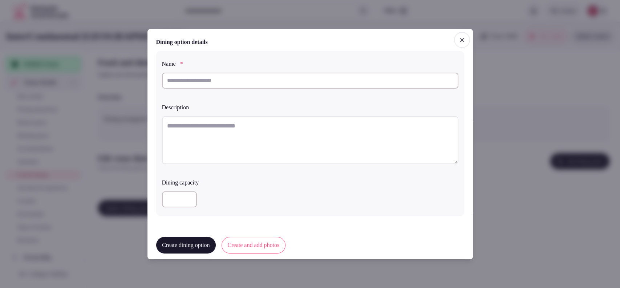
click at [328, 86] on input "text" at bounding box center [310, 80] width 296 height 16
paste input "**********"
type input "**********"
click at [293, 126] on textarea at bounding box center [310, 140] width 296 height 48
paste textarea "**********"
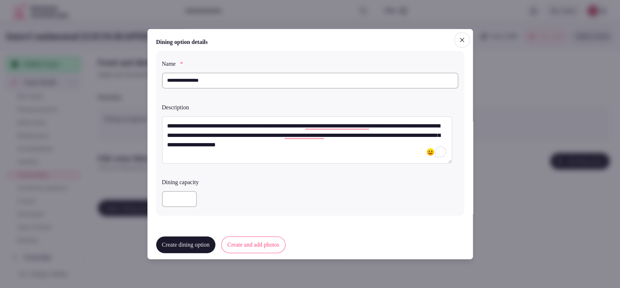
scroll to position [174, 0]
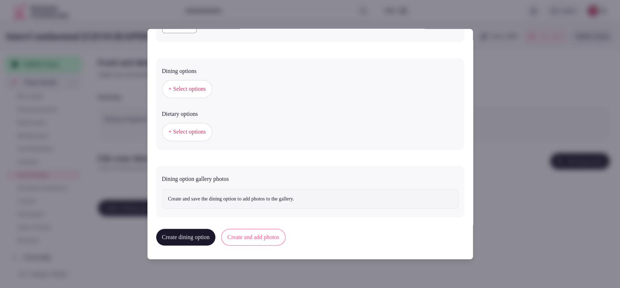
type textarea "**********"
click at [185, 86] on span "+ Select options" at bounding box center [186, 89] width 37 height 8
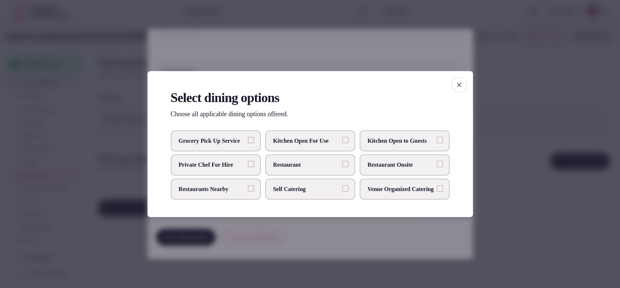
click at [415, 168] on span "Restaurant Onsite" at bounding box center [400, 165] width 67 height 8
click at [436, 167] on button "Restaurant Onsite" at bounding box center [439, 164] width 7 height 7
click at [505, 181] on div at bounding box center [310, 144] width 620 height 288
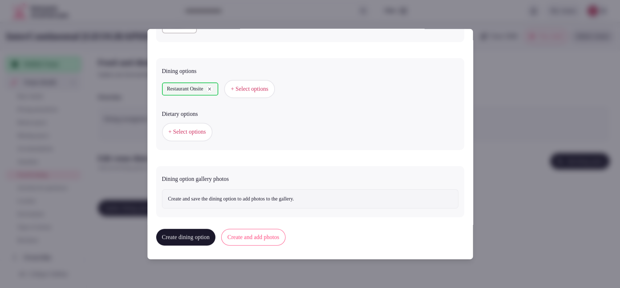
click at [180, 135] on span "+ Select options" at bounding box center [186, 132] width 37 height 8
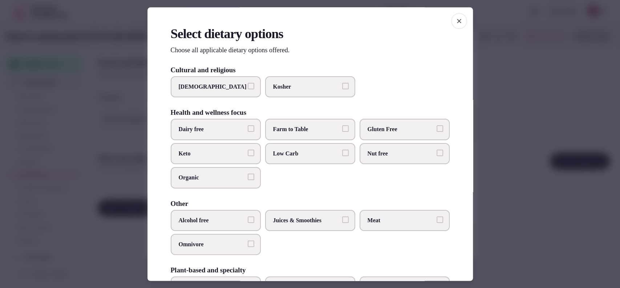
click at [542, 171] on div at bounding box center [310, 144] width 620 height 288
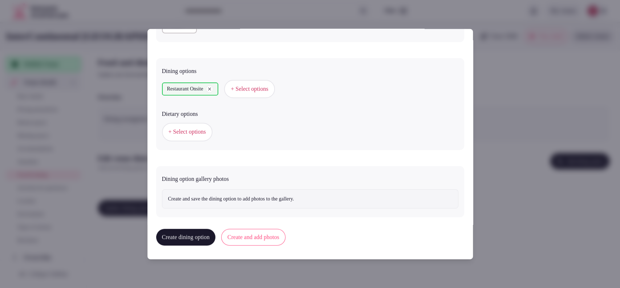
click at [285, 234] on button "Create and add photos" at bounding box center [253, 237] width 64 height 17
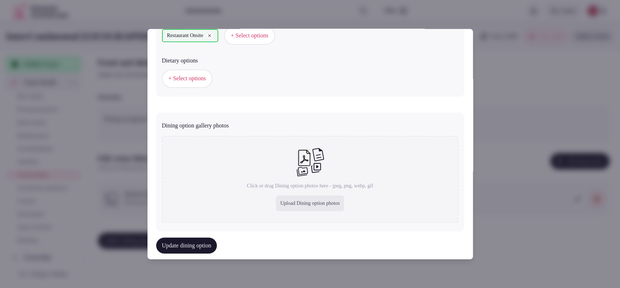
scroll to position [240, 0]
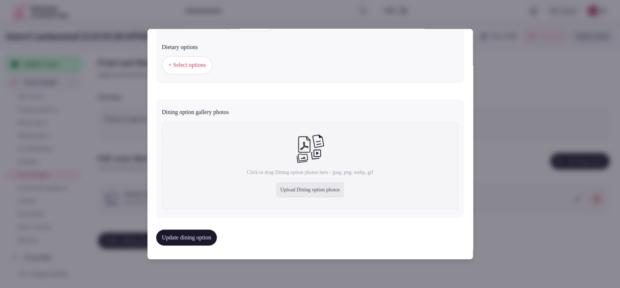
click at [313, 189] on div "Upload Dining option photos" at bounding box center [310, 190] width 68 height 16
type input "**********"
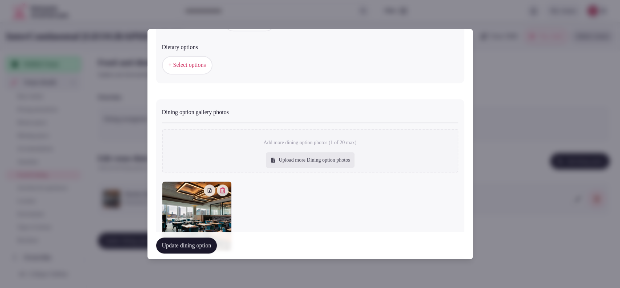
click at [188, 241] on button "Update dining option" at bounding box center [186, 245] width 61 height 16
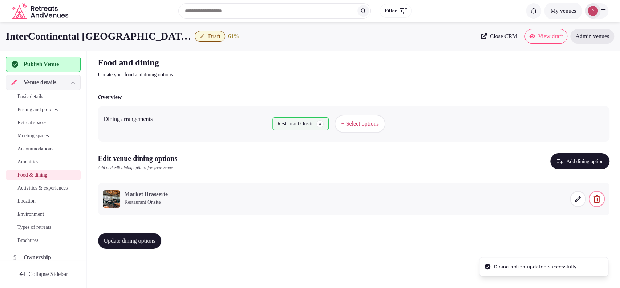
click at [123, 235] on button "Update dining options" at bounding box center [129, 241] width 63 height 16
click at [37, 188] on span "Activities & experiences" at bounding box center [42, 187] width 50 height 7
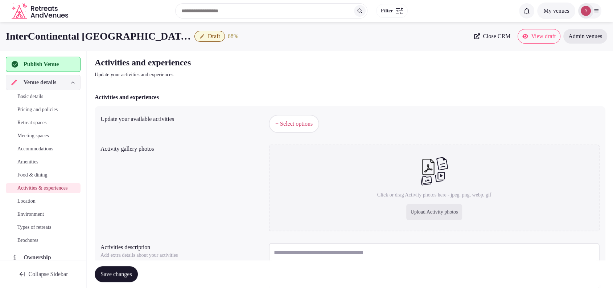
click at [311, 124] on span "+ Select options" at bounding box center [294, 124] width 37 height 8
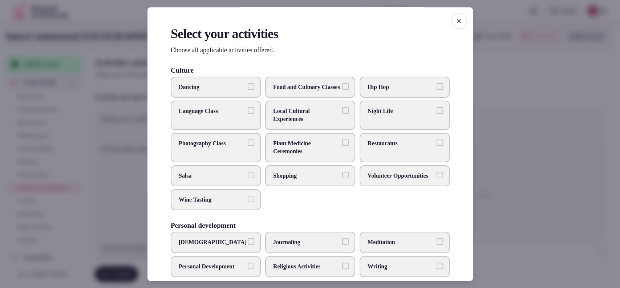
click at [367, 115] on span "Night Life" at bounding box center [400, 111] width 67 height 8
click at [436, 114] on button "Night Life" at bounding box center [439, 110] width 7 height 7
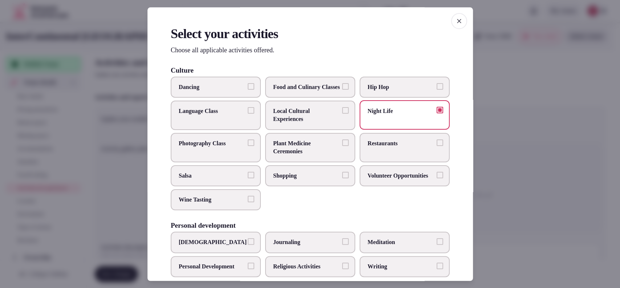
click at [374, 161] on label "Restaurants" at bounding box center [404, 147] width 90 height 29
click at [436, 146] on button "Restaurants" at bounding box center [439, 142] width 7 height 7
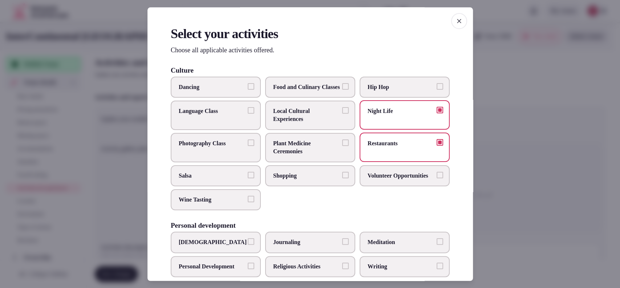
click at [326, 186] on label "Shopping" at bounding box center [310, 175] width 90 height 21
click at [342, 178] on button "Shopping" at bounding box center [345, 174] width 7 height 7
click at [327, 130] on label "Local Cultural Experiences" at bounding box center [310, 115] width 90 height 29
click at [342, 114] on button "Local Cultural Experiences" at bounding box center [345, 110] width 7 height 7
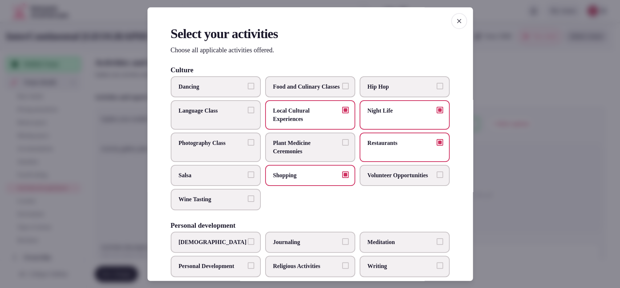
scroll to position [239, 0]
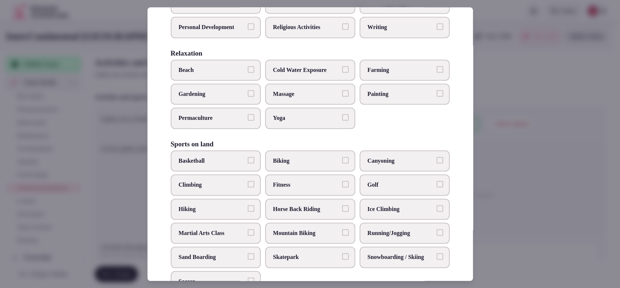
click at [324, 98] on span "Massage" at bounding box center [306, 94] width 67 height 8
click at [342, 97] on button "Massage" at bounding box center [345, 93] width 7 height 7
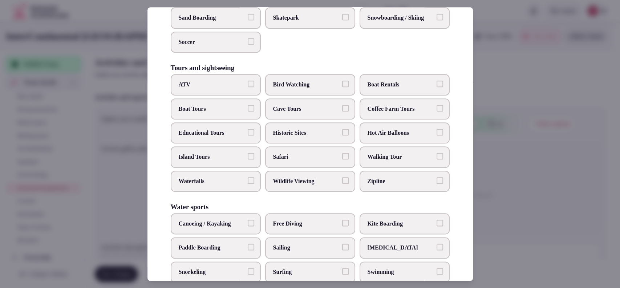
click at [376, 161] on span "Walking Tour" at bounding box center [400, 157] width 67 height 8
click at [436, 160] on button "Walking Tour" at bounding box center [439, 156] width 7 height 7
click at [244, 143] on label "Educational Tours" at bounding box center [216, 132] width 90 height 21
click at [248, 135] on button "Educational Tours" at bounding box center [251, 132] width 7 height 7
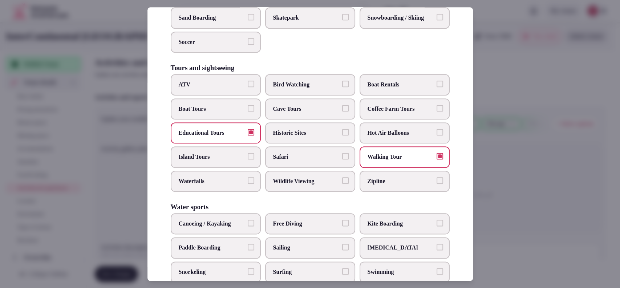
click at [244, 143] on label "Educational Tours" at bounding box center [216, 132] width 90 height 21
click at [248, 135] on button "Educational Tours" at bounding box center [251, 132] width 7 height 7
click at [268, 143] on label "Historic Sites" at bounding box center [310, 132] width 90 height 21
click at [342, 135] on button "Historic Sites" at bounding box center [345, 132] width 7 height 7
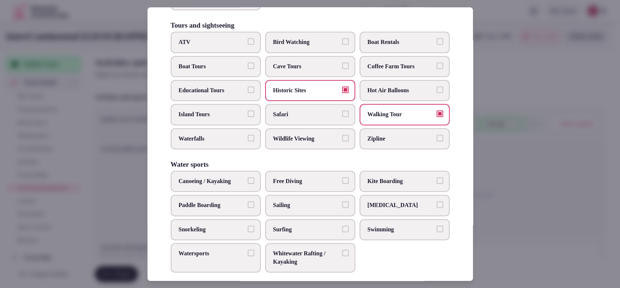
scroll to position [542, 0]
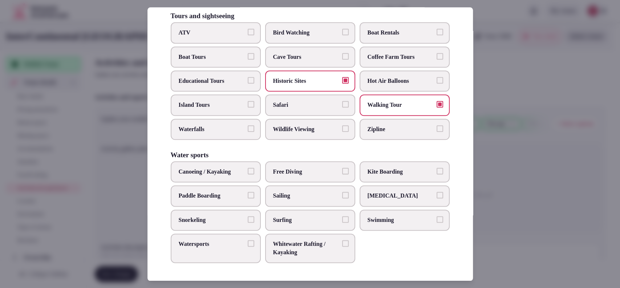
click at [372, 217] on span "Swimming" at bounding box center [400, 220] width 67 height 8
click at [436, 217] on button "Swimming" at bounding box center [439, 219] width 7 height 7
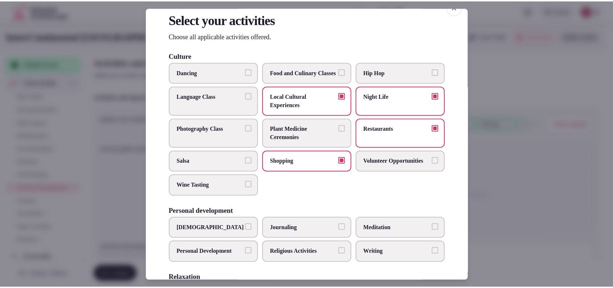
scroll to position [0, 0]
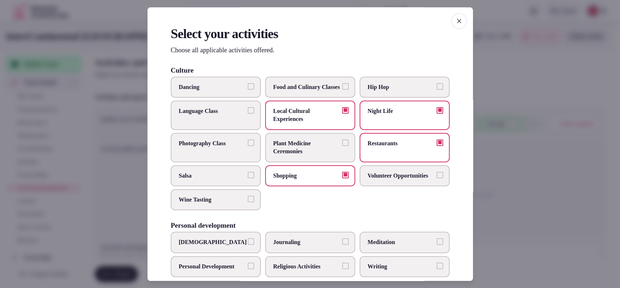
click at [525, 159] on div at bounding box center [310, 144] width 620 height 288
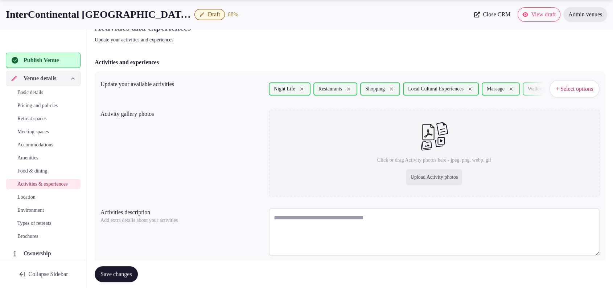
scroll to position [58, 0]
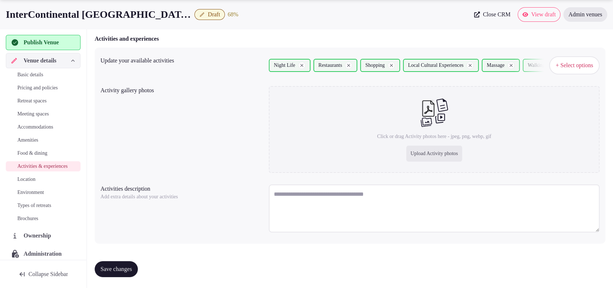
click at [375, 202] on textarea at bounding box center [434, 208] width 331 height 48
paste textarea "**********"
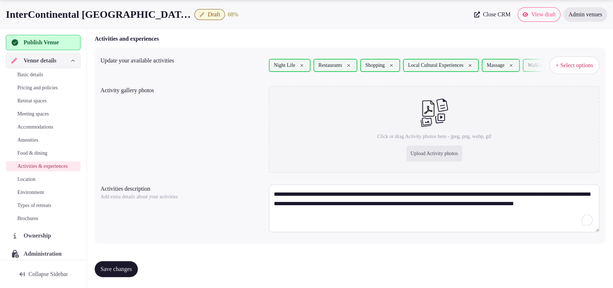
type textarea "**********"
click at [427, 156] on div "Upload Activity photos" at bounding box center [435, 154] width 56 height 16
type input "**********"
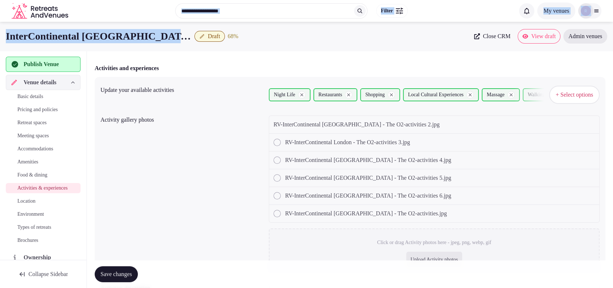
drag, startPoint x: 171, startPoint y: 16, endPoint x: 0, endPoint y: 5, distance: 171.7
click at [0, 5] on body "Search Popular Destinations Toscana, Italy Riviera Maya, Mexico Indonesia, Bali…" at bounding box center [306, 179] width 613 height 417
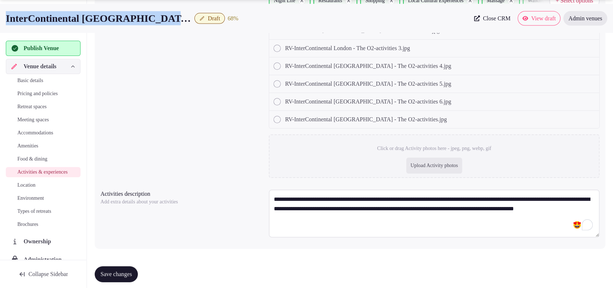
scroll to position [128, 0]
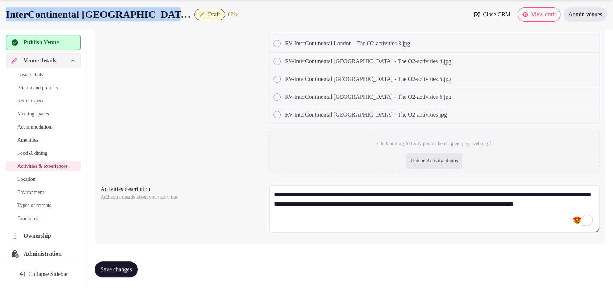
copy body "Search Popular Destinations Toscana, Italy Riviera Maya, Mexico Indonesia, Bali…"
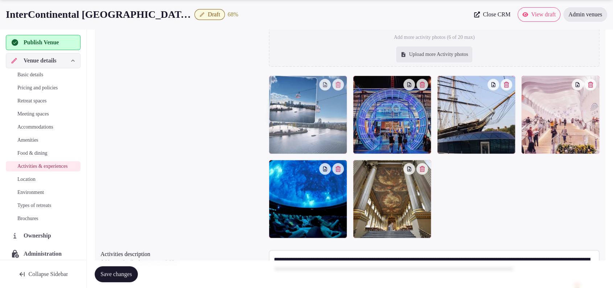
drag, startPoint x: 390, startPoint y: 197, endPoint x: 336, endPoint y: 124, distance: 91.2
click at [336, 124] on body "Search Popular Destinations Toscana, Italy Riviera Maya, Mexico Indonesia, Bali…" at bounding box center [306, 113] width 613 height 482
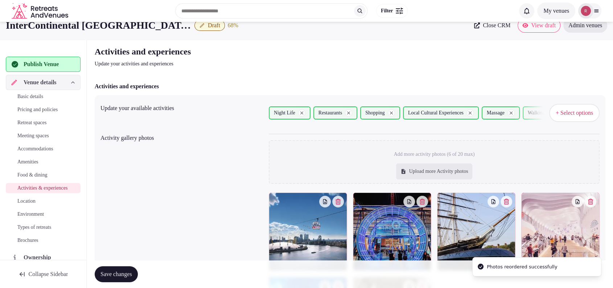
scroll to position [193, 0]
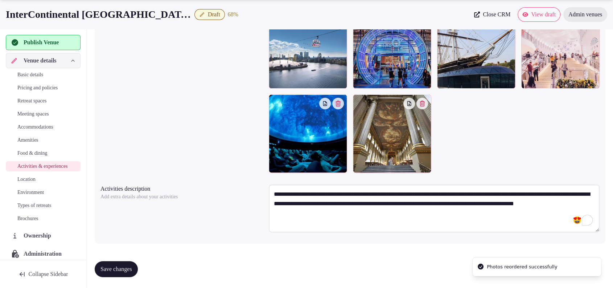
click at [138, 262] on button "Save changes" at bounding box center [116, 269] width 43 height 16
click at [36, 183] on span "Location" at bounding box center [26, 179] width 18 height 7
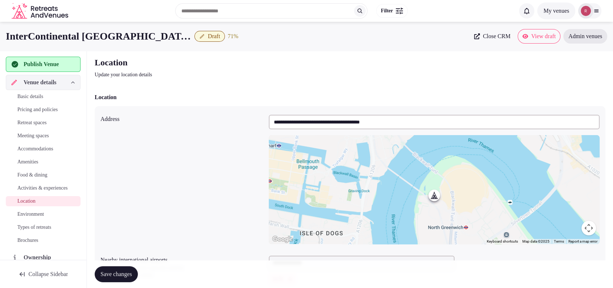
scroll to position [145, 0]
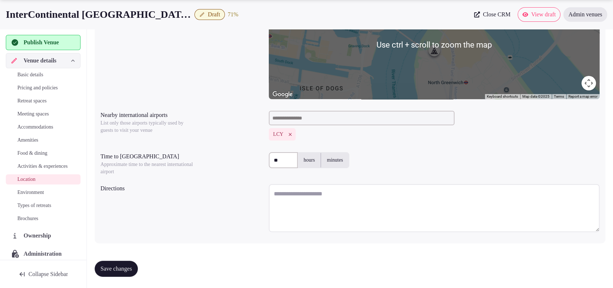
click at [324, 200] on textarea at bounding box center [434, 208] width 331 height 48
paste textarea "**********"
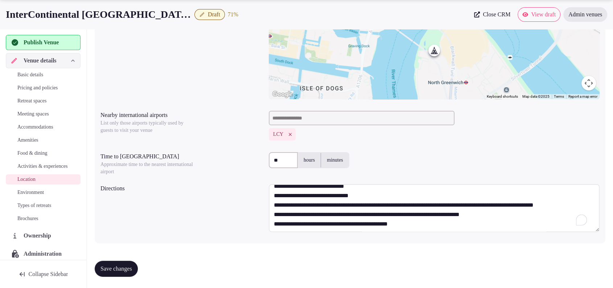
scroll to position [0, 0]
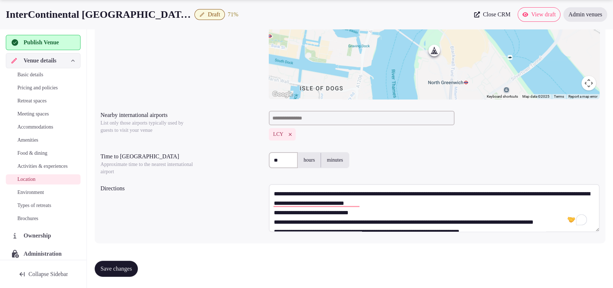
click at [474, 200] on textarea "To enrich screen reader interactions, please activate Accessibility in Grammarl…" at bounding box center [434, 208] width 331 height 48
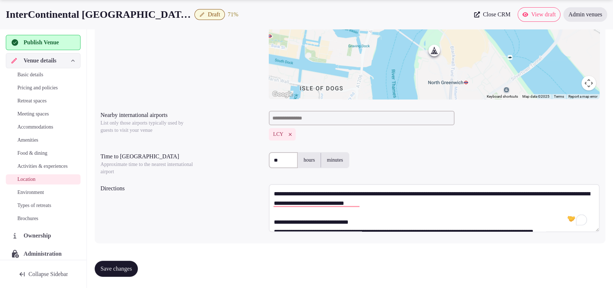
click at [422, 224] on textarea "To enrich screen reader interactions, please activate Accessibility in Grammarl…" at bounding box center [434, 208] width 331 height 48
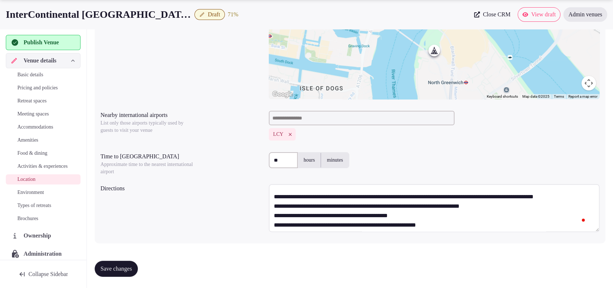
scroll to position [66, 0]
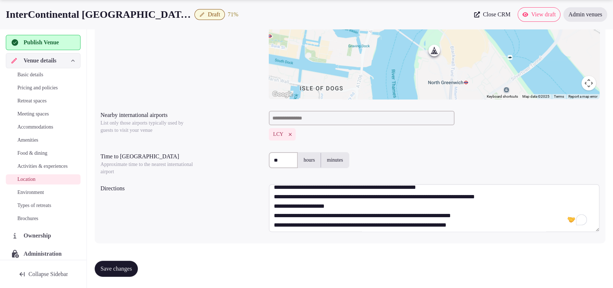
click at [482, 214] on textarea "To enrich screen reader interactions, please activate Accessibility in Grammarl…" at bounding box center [434, 208] width 331 height 48
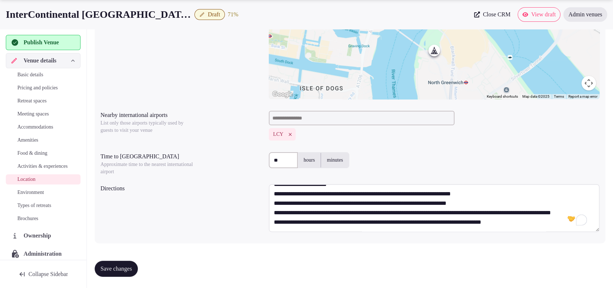
type textarea "**********"
click at [222, 201] on div "Directions" at bounding box center [350, 209] width 499 height 56
click at [131, 266] on span "Save changes" at bounding box center [117, 268] width 32 height 7
click at [35, 196] on span "Environment" at bounding box center [30, 192] width 26 height 7
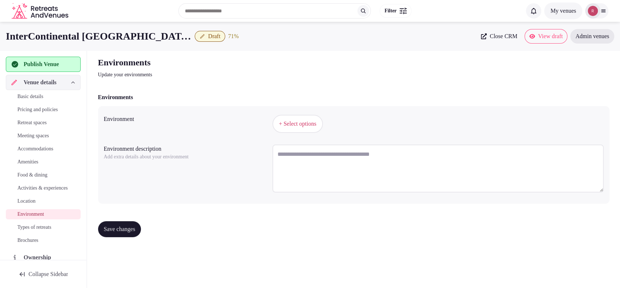
click at [328, 128] on div "+ Select options" at bounding box center [437, 124] width 331 height 18
click at [319, 128] on button "+ Select options" at bounding box center [297, 124] width 50 height 18
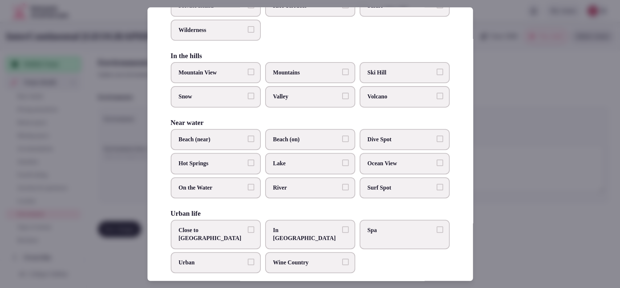
click at [227, 228] on span "Close to City Center" at bounding box center [212, 234] width 67 height 16
click at [248, 228] on button "Close to City Center" at bounding box center [251, 229] width 7 height 7
click at [560, 201] on div at bounding box center [310, 144] width 620 height 288
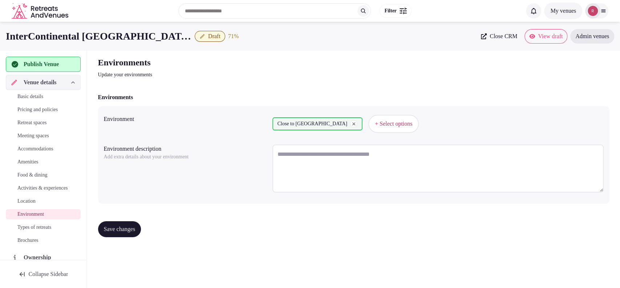
click at [121, 228] on span "Save changes" at bounding box center [120, 228] width 32 height 7
click at [51, 231] on span "Types of retreats" at bounding box center [34, 227] width 34 height 7
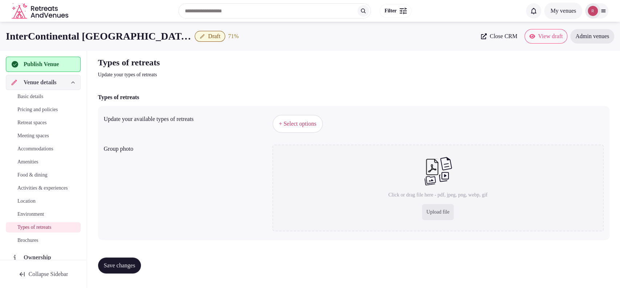
click at [319, 127] on button "+ Select options" at bounding box center [297, 124] width 50 height 18
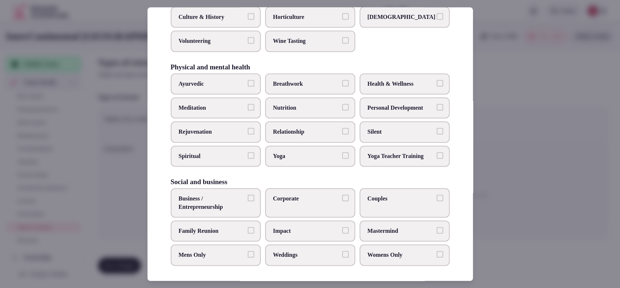
click at [366, 203] on label "Couples" at bounding box center [404, 202] width 90 height 29
click at [436, 201] on button "Couples" at bounding box center [439, 198] width 7 height 7
click at [286, 203] on label "Corporate" at bounding box center [310, 202] width 90 height 29
click at [342, 201] on button "Corporate" at bounding box center [345, 198] width 7 height 7
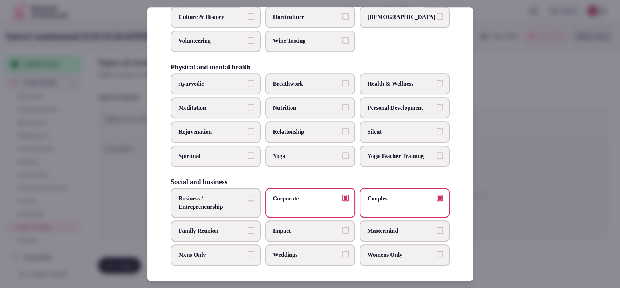
click at [218, 206] on span "Business / Entrepreneurship" at bounding box center [212, 203] width 67 height 16
click at [248, 201] on button "Business / Entrepreneurship" at bounding box center [251, 198] width 7 height 7
click at [209, 231] on span "Family Reunion" at bounding box center [212, 231] width 67 height 8
click at [248, 231] on button "Family Reunion" at bounding box center [251, 230] width 7 height 7
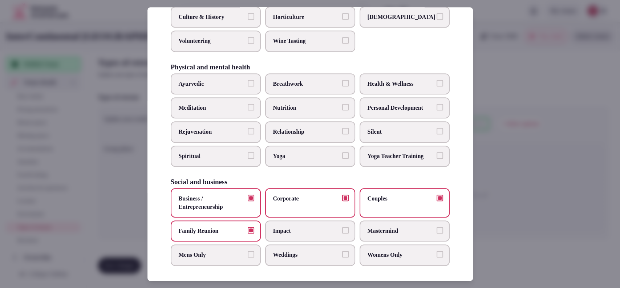
click at [267, 256] on label "Weddings" at bounding box center [310, 255] width 90 height 21
click at [342, 256] on button "Weddings" at bounding box center [345, 254] width 7 height 7
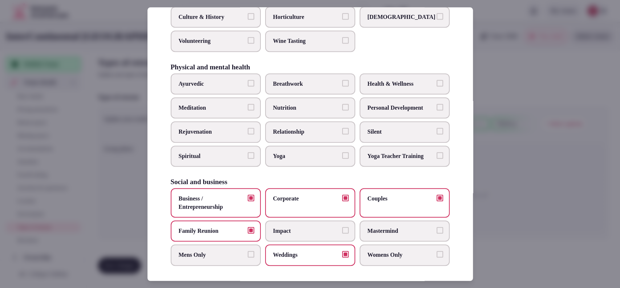
click at [545, 172] on div at bounding box center [310, 144] width 620 height 288
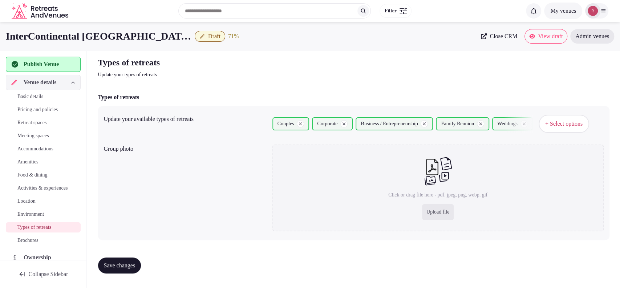
click at [110, 264] on span "Save changes" at bounding box center [120, 265] width 32 height 7
click at [574, 76] on div "Types of retreats Update your types of retreats" at bounding box center [353, 68] width 511 height 22
drag, startPoint x: 574, startPoint y: 76, endPoint x: 235, endPoint y: 191, distance: 358.1
click at [234, 191] on div "Group photo Click or drag file here - pdf, jpeg, png, webp, gif Upload file" at bounding box center [353, 188] width 499 height 93
click at [200, 206] on div "Group photo Click or drag file here - pdf, jpeg, png, webp, gif Upload file" at bounding box center [353, 188] width 499 height 93
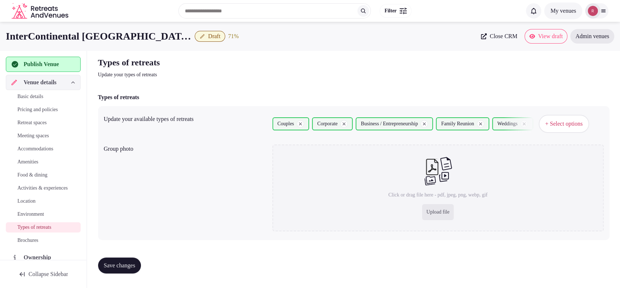
click at [45, 65] on span "Publish Venue" at bounding box center [41, 64] width 35 height 9
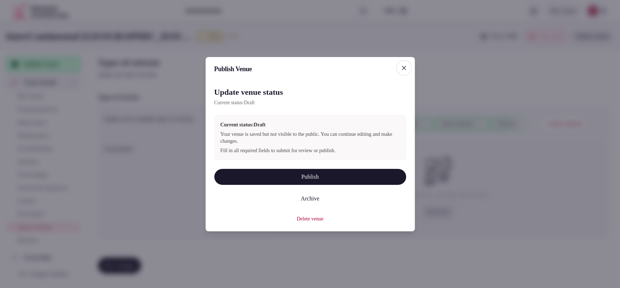
click at [300, 175] on button "Publish" at bounding box center [310, 177] width 192 height 16
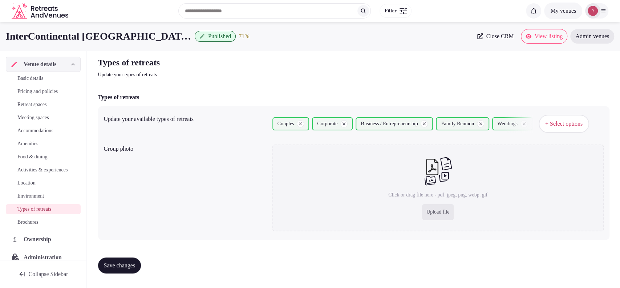
click at [344, 80] on div "Types of retreats Update your types of retreats Types of retreats Update your a…" at bounding box center [353, 168] width 523 height 234
click at [481, 40] on link "Close CRM" at bounding box center [495, 36] width 45 height 15
click at [35, 81] on span "Basic details" at bounding box center [30, 78] width 26 height 7
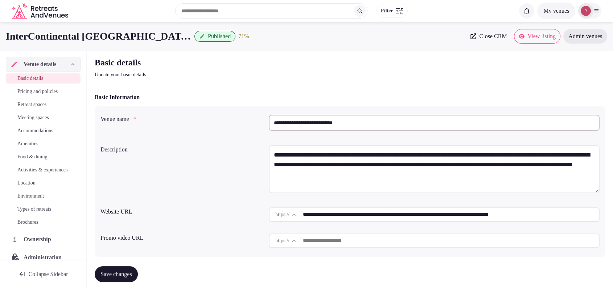
click at [332, 216] on input "**********" at bounding box center [451, 214] width 296 height 15
click at [558, 63] on div "Basic details Update your basic details" at bounding box center [350, 68] width 511 height 22
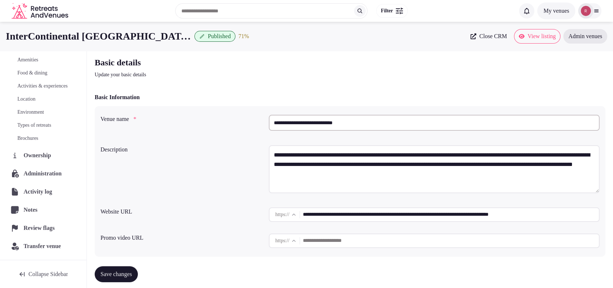
click at [41, 171] on span "Administration" at bounding box center [44, 173] width 41 height 9
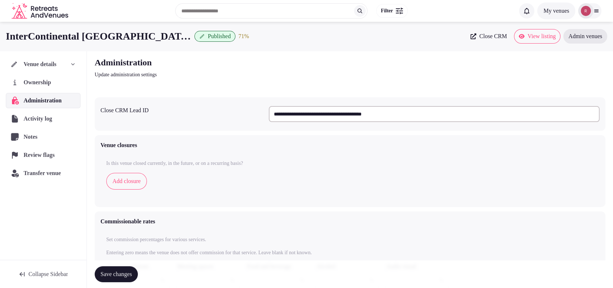
click at [338, 117] on input "**********" at bounding box center [434, 114] width 331 height 16
click at [572, 137] on div "Venue closures Is this venue closed currently, in the future, or on a recurring…" at bounding box center [350, 171] width 511 height 72
click at [46, 67] on span "Venue details" at bounding box center [40, 64] width 33 height 9
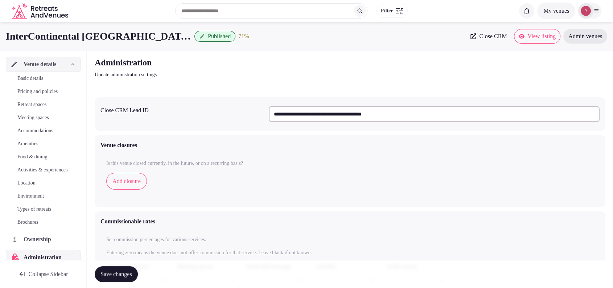
click at [43, 80] on span "Basic details" at bounding box center [30, 78] width 26 height 7
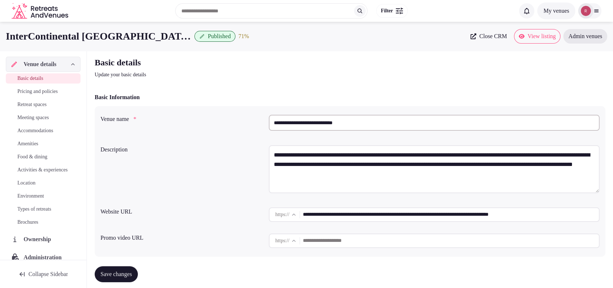
click at [565, 69] on div "Basic details Update your basic details" at bounding box center [350, 68] width 511 height 22
click at [559, 78] on div "Basic details Update your basic details" at bounding box center [350, 68] width 511 height 22
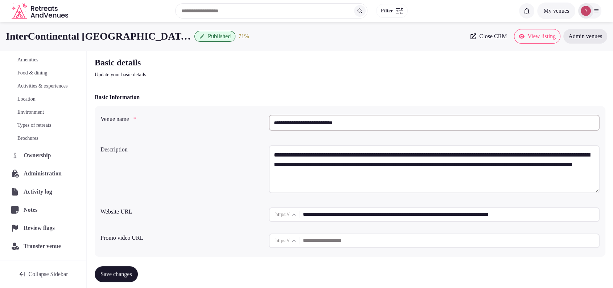
click at [44, 160] on div "Ownership" at bounding box center [43, 155] width 74 height 15
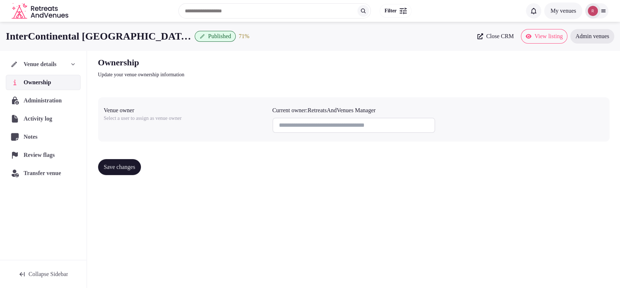
click at [568, 84] on div "Ownership Update your venue ownership information Venue owner Select a user to …" at bounding box center [353, 119] width 523 height 136
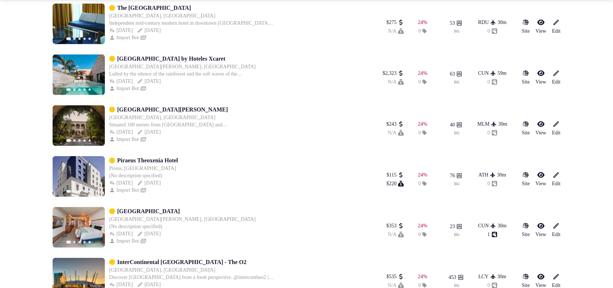
scroll to position [1591, 0]
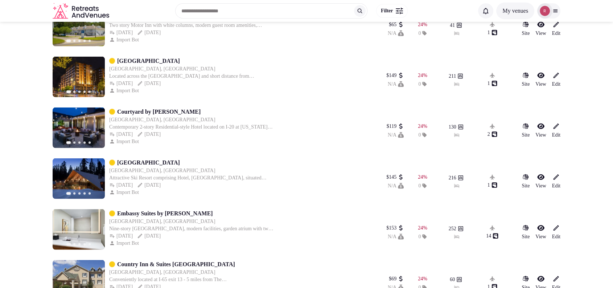
scroll to position [4174, 0]
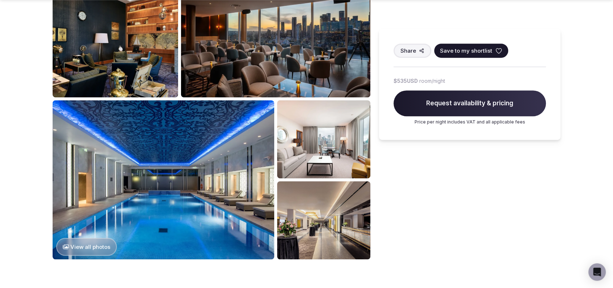
scroll to position [376, 0]
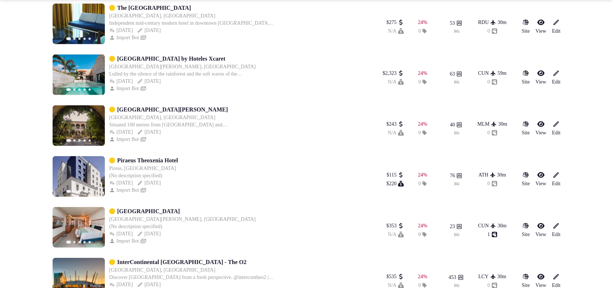
scroll to position [1591, 0]
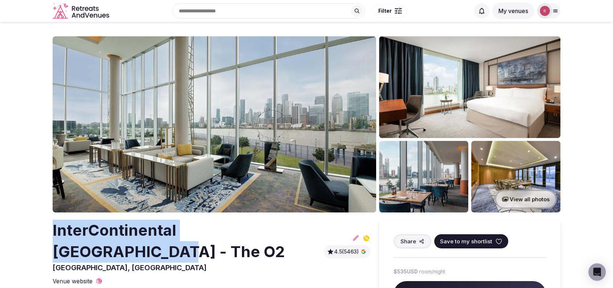
drag, startPoint x: 312, startPoint y: 230, endPoint x: 48, endPoint y: 231, distance: 264.3
copy h2 "InterContinental [GEOGRAPHIC_DATA] - The O2"
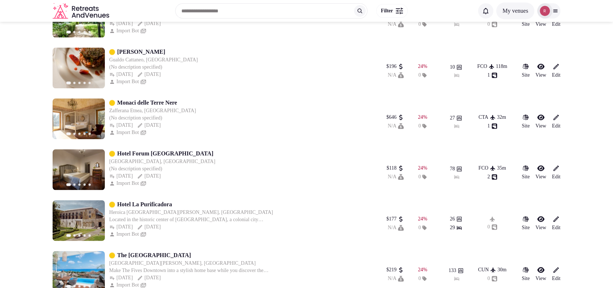
scroll to position [836, 0]
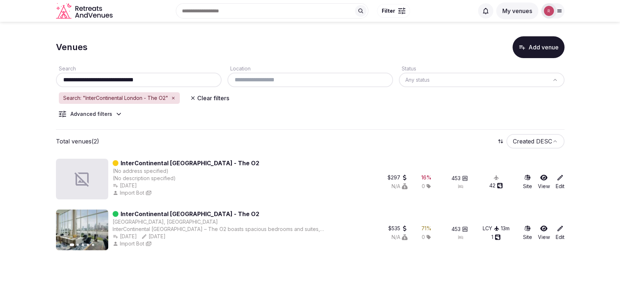
click at [561, 181] on link "Edit" at bounding box center [559, 182] width 9 height 16
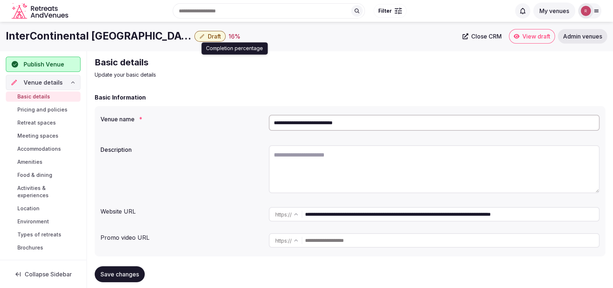
click at [195, 40] on button "Draft" at bounding box center [210, 36] width 31 height 11
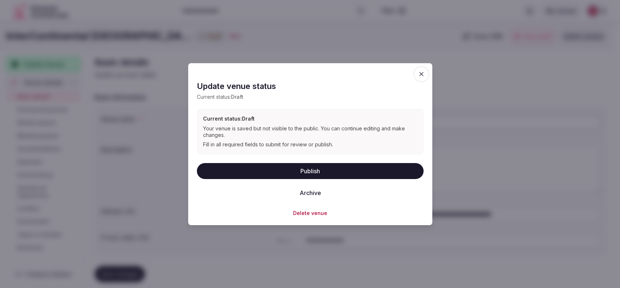
click at [294, 210] on button "Delete venue" at bounding box center [310, 212] width 34 height 7
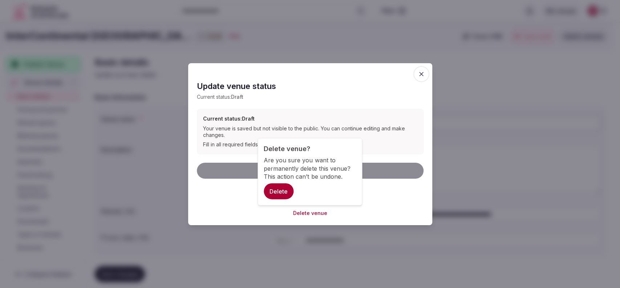
click at [282, 196] on button "Delete" at bounding box center [279, 191] width 30 height 16
